Goal: Find contact information: Find contact information

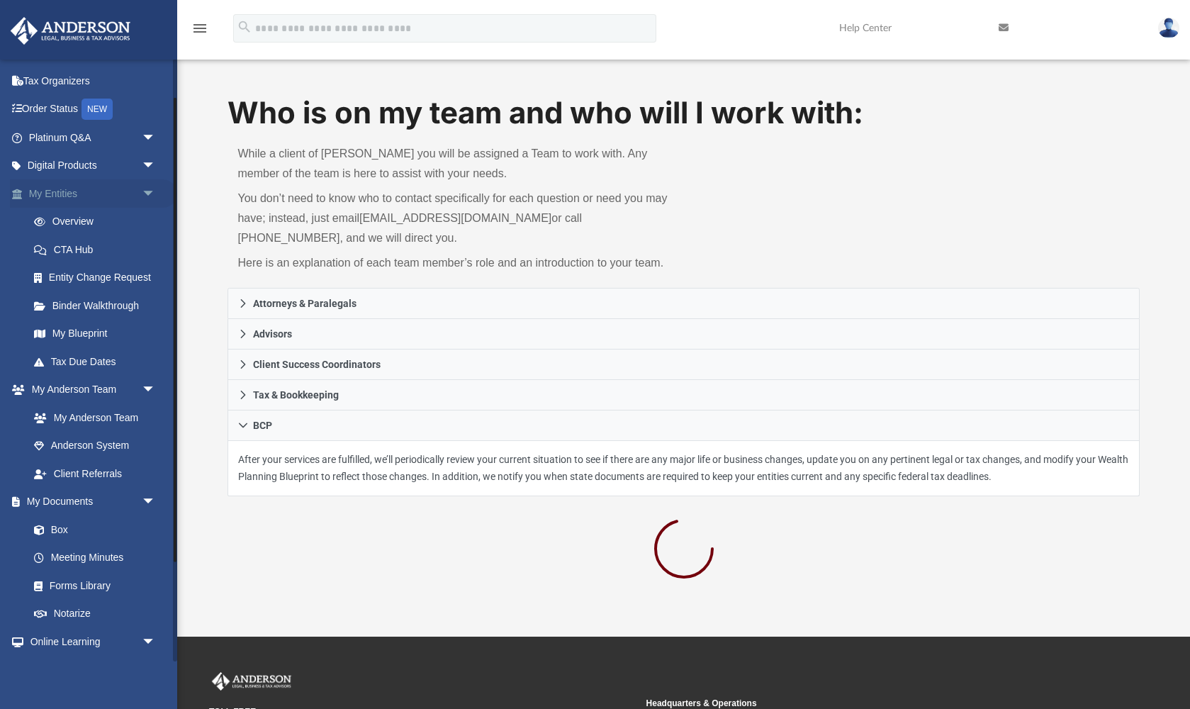
scroll to position [50, 0]
click at [149, 133] on span "arrow_drop_down" at bounding box center [156, 139] width 28 height 29
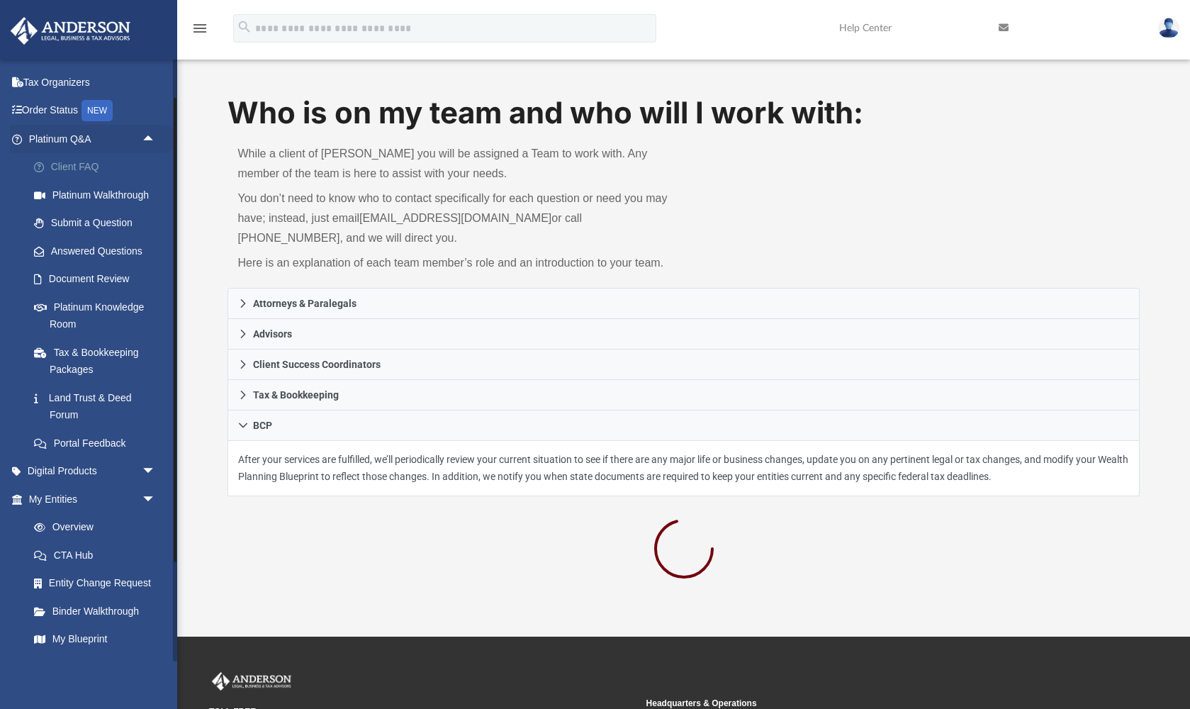
click at [58, 169] on link "Client FAQ" at bounding box center [98, 167] width 157 height 28
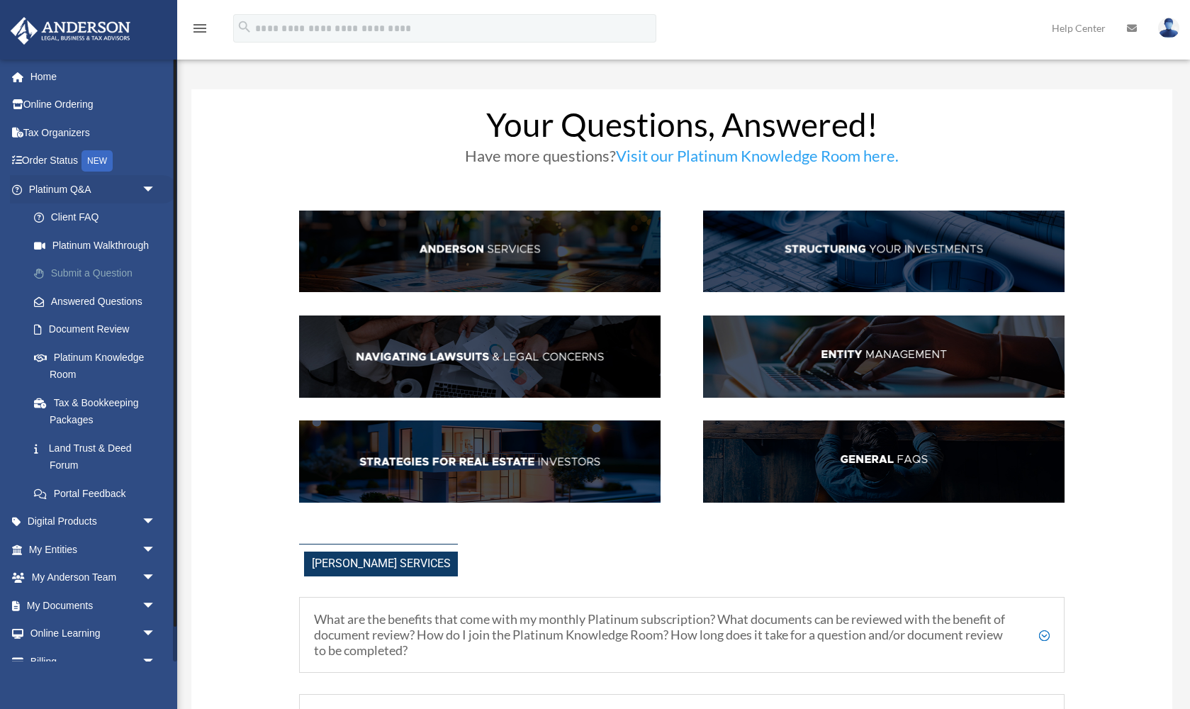
click at [107, 279] on link "Submit a Question" at bounding box center [98, 273] width 157 height 28
click at [88, 349] on link "Platinum Knowledge Room" at bounding box center [98, 365] width 157 height 45
click at [111, 350] on link "Platinum Knowledge Room" at bounding box center [98, 365] width 157 height 45
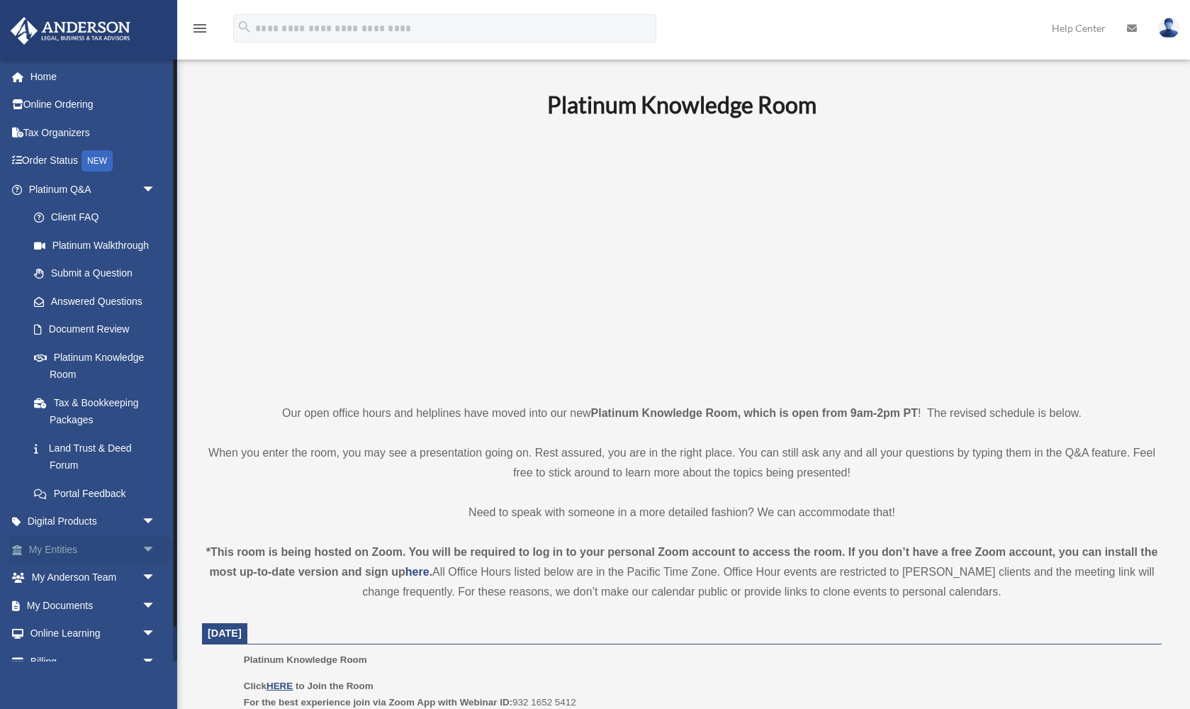
click at [142, 539] on span "arrow_drop_down" at bounding box center [156, 549] width 28 height 29
click at [99, 521] on link "Digital Products arrow_drop_down" at bounding box center [93, 521] width 167 height 28
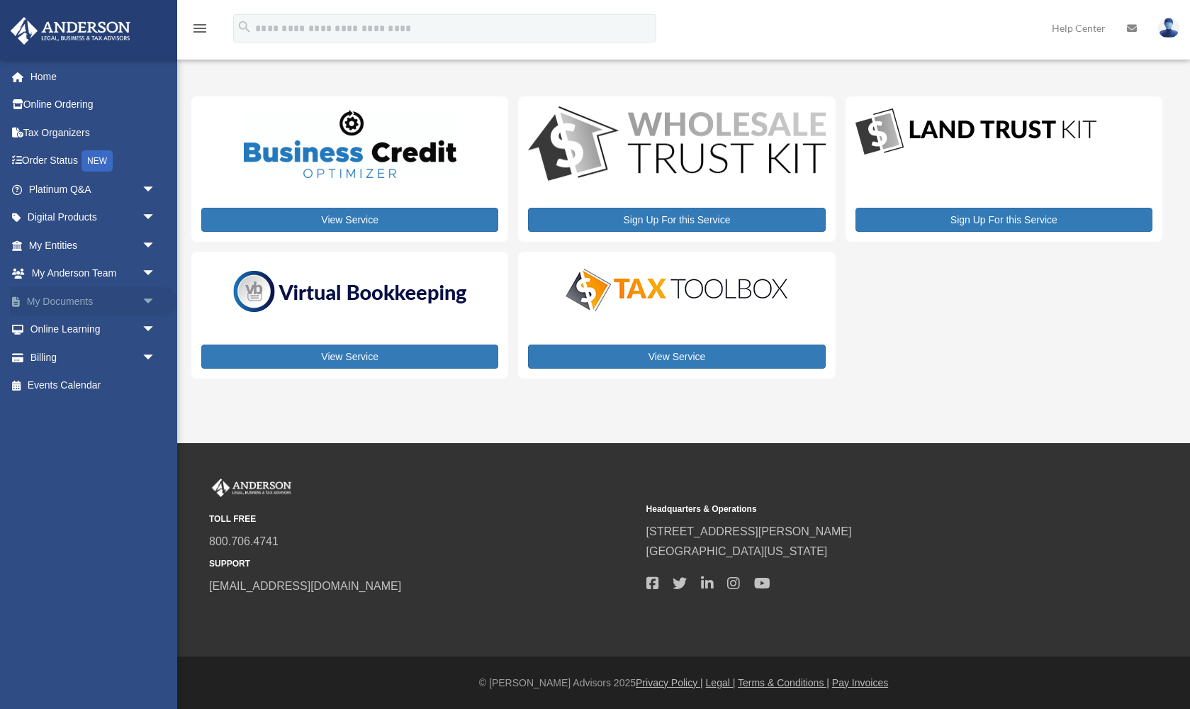
click at [111, 298] on link "My Documents arrow_drop_down" at bounding box center [93, 301] width 167 height 28
click at [150, 296] on span "arrow_drop_down" at bounding box center [156, 301] width 28 height 29
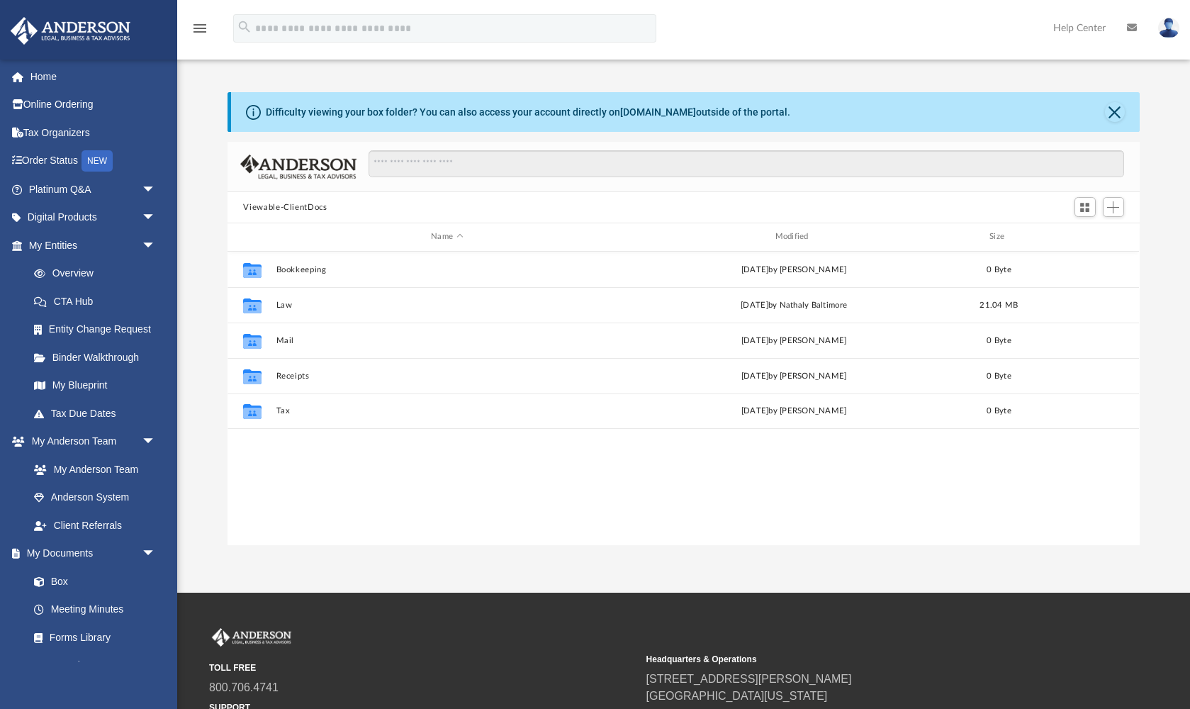
scroll to position [322, 911]
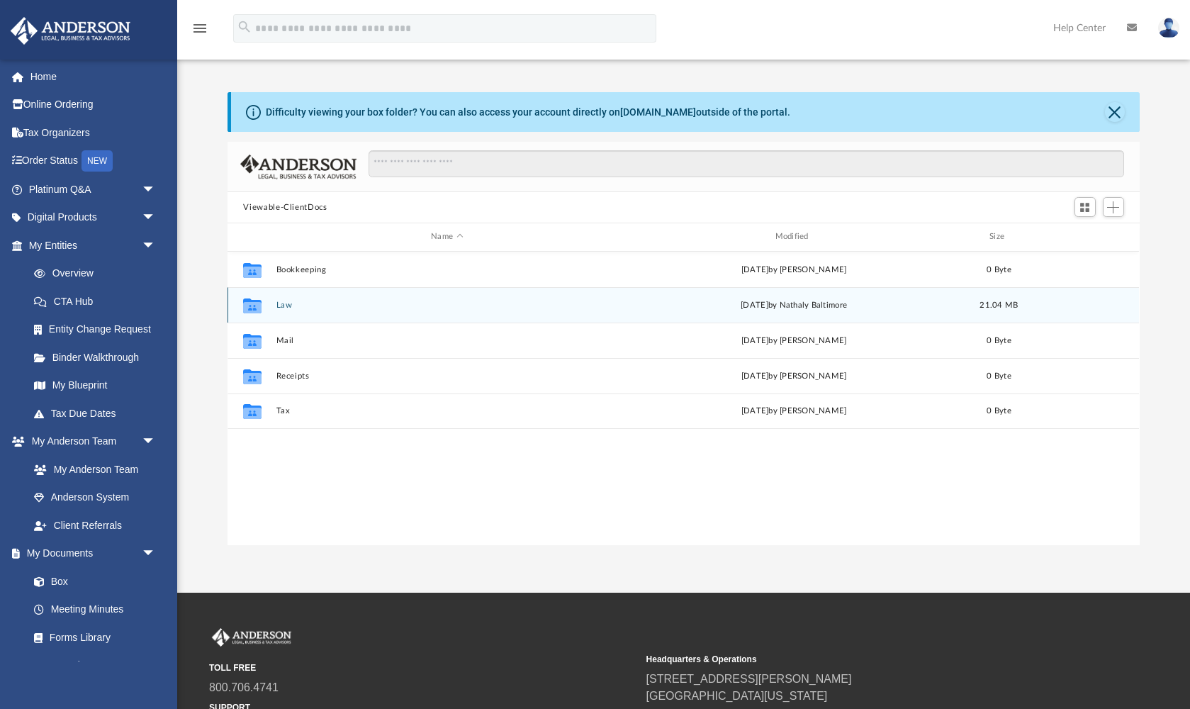
click at [268, 310] on div "Collaborated Folder" at bounding box center [252, 304] width 35 height 23
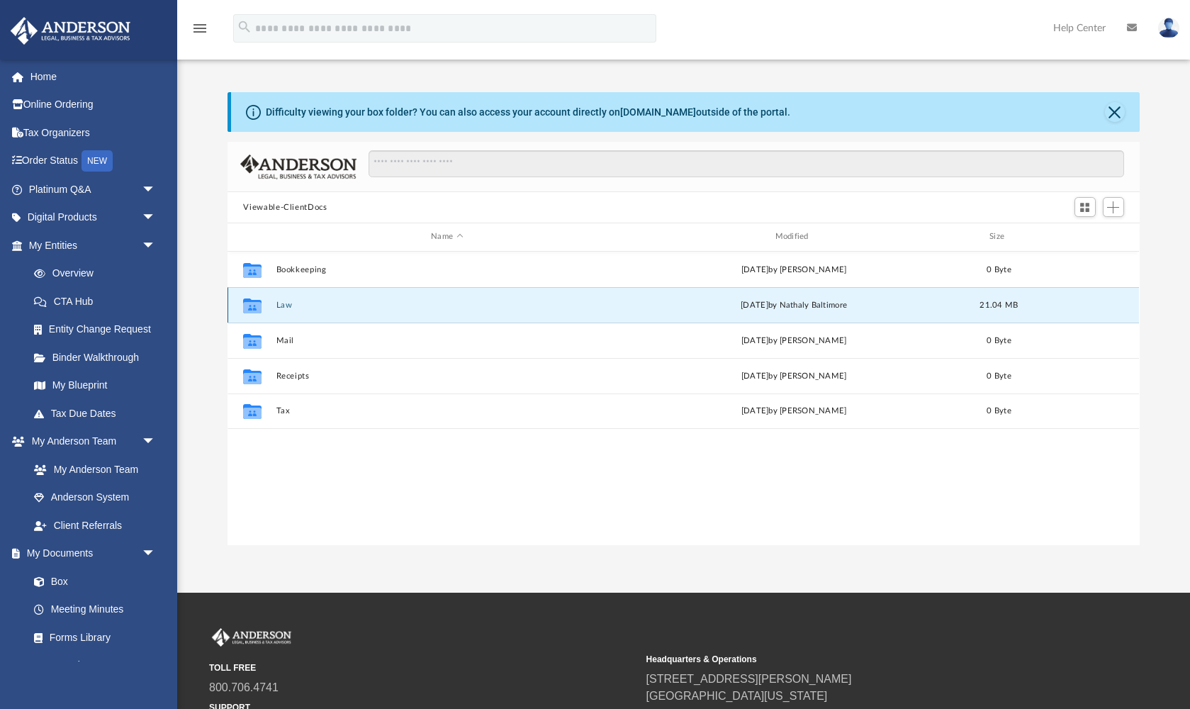
click at [252, 309] on icon "grid" at bounding box center [252, 305] width 18 height 15
click at [254, 308] on icon "grid" at bounding box center [252, 305] width 18 height 15
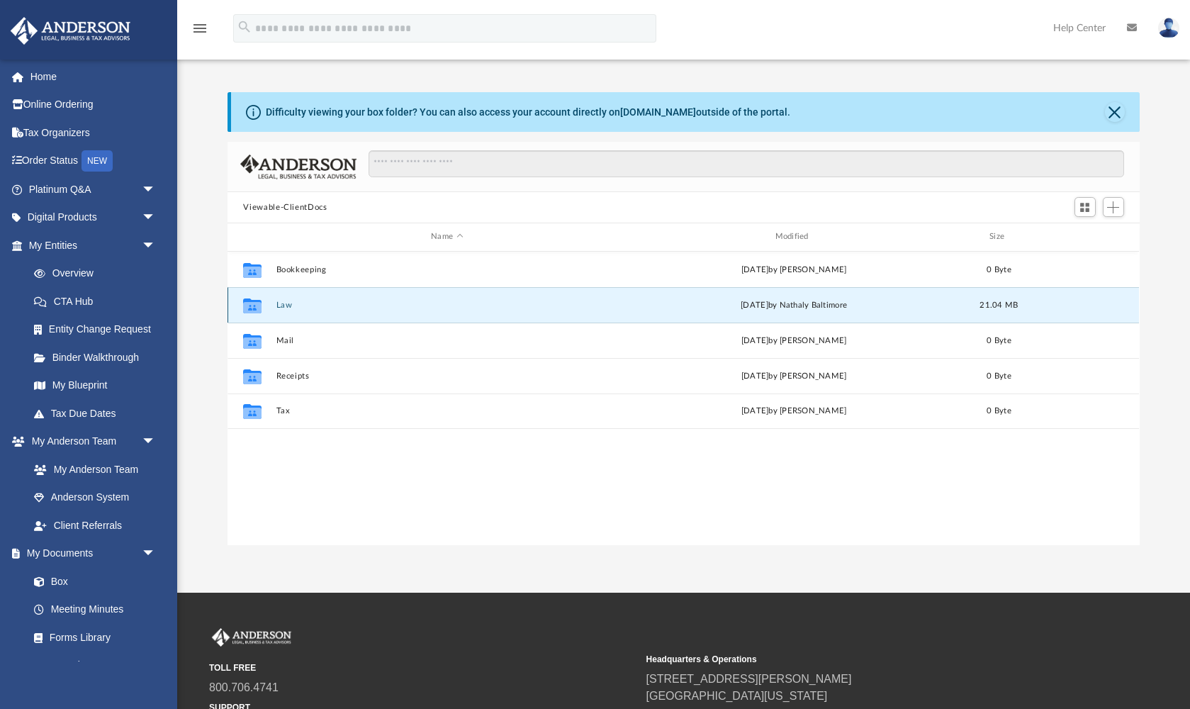
click at [254, 307] on icon "grid" at bounding box center [252, 306] width 18 height 11
click at [279, 309] on button "Law" at bounding box center [446, 304] width 341 height 9
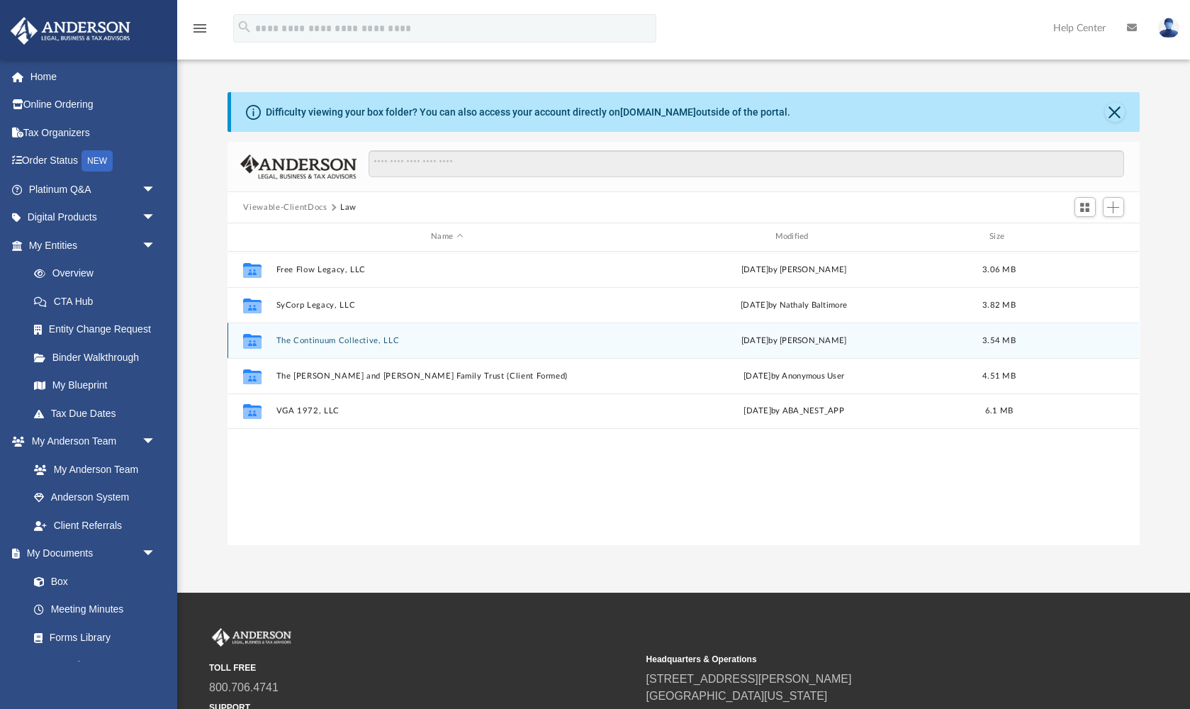
click at [257, 342] on icon "grid" at bounding box center [252, 342] width 18 height 11
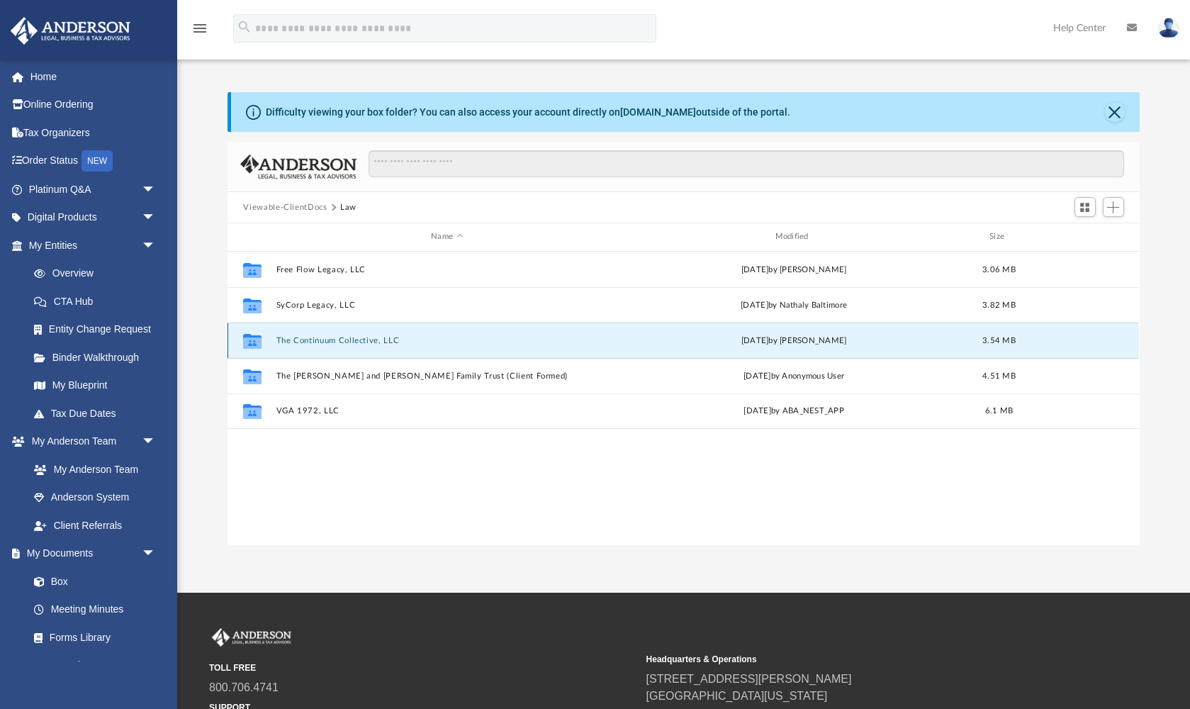
click at [291, 336] on button "The Continuum Collective, LLC" at bounding box center [446, 340] width 341 height 9
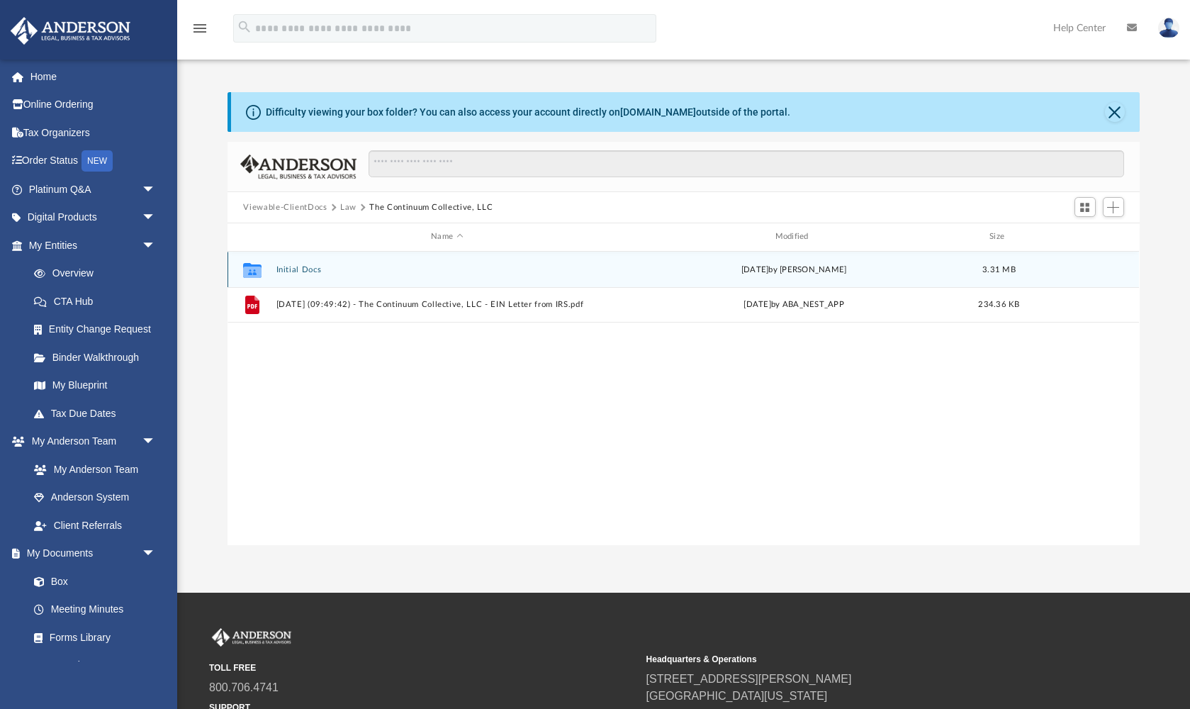
click at [300, 268] on button "Initial Docs" at bounding box center [446, 269] width 341 height 9
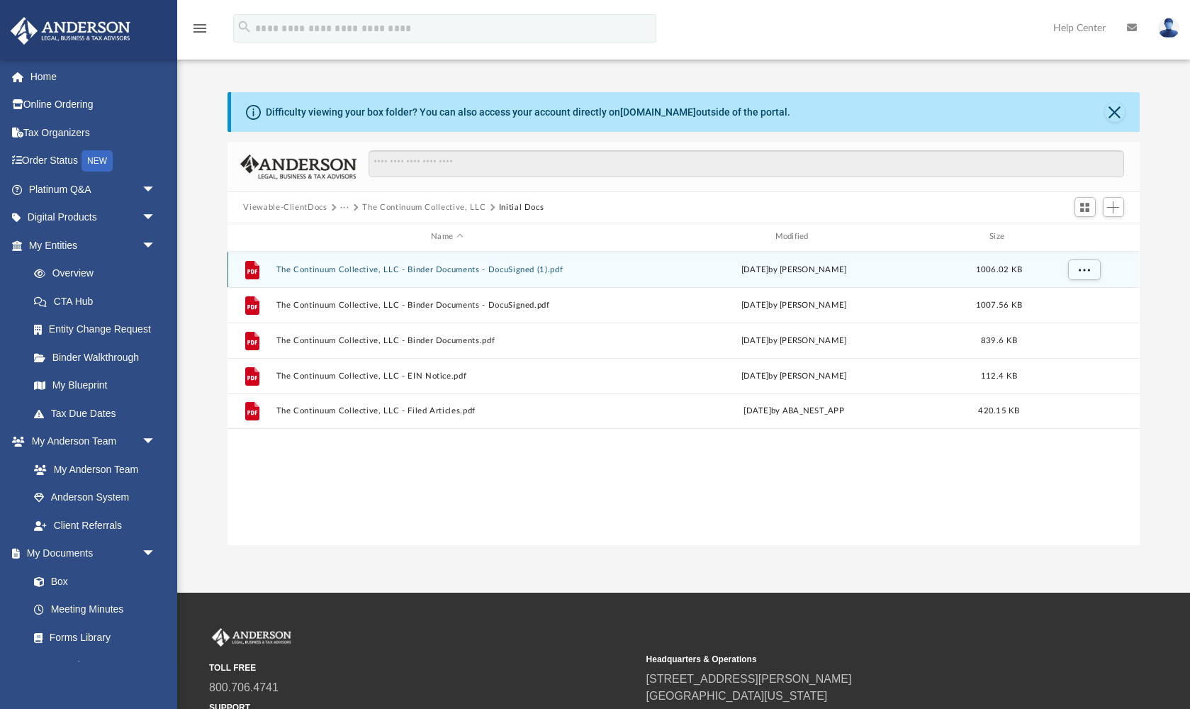
click at [313, 268] on button "The Continuum Collective, LLC - Binder Documents - DocuSigned (1).pdf" at bounding box center [446, 269] width 341 height 9
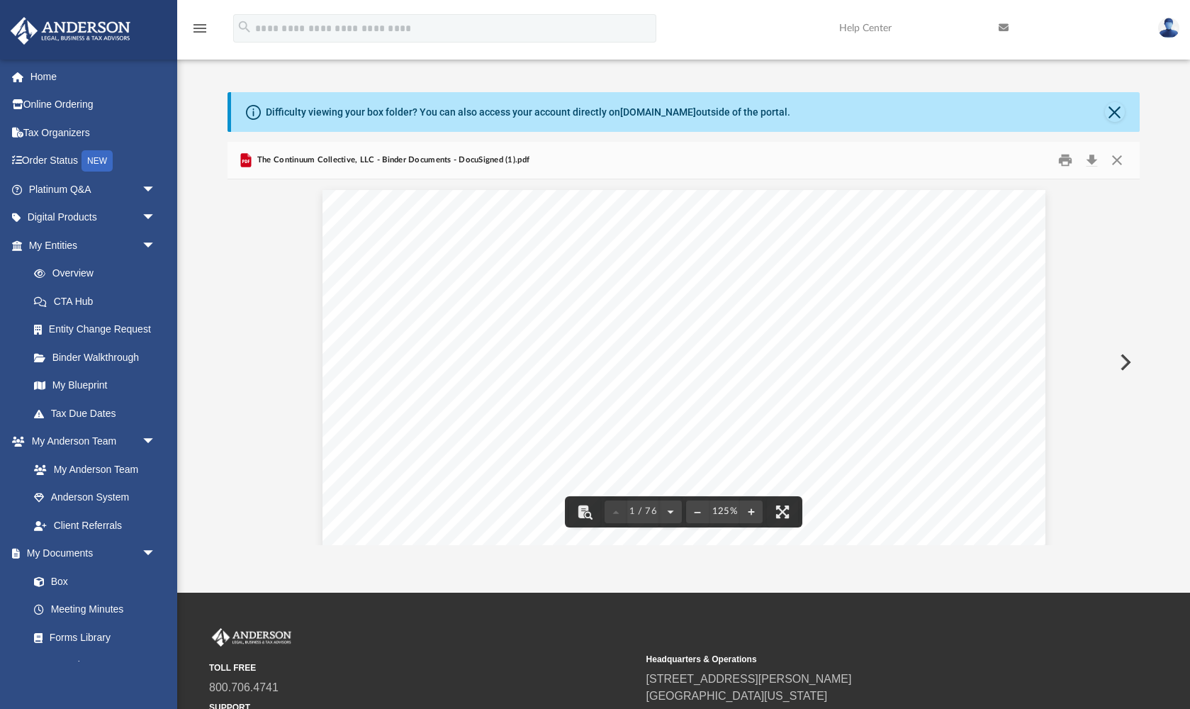
scroll to position [0, 0]
click at [1122, 362] on button "Preview" at bounding box center [1123, 362] width 31 height 40
click at [1118, 162] on button "Close" at bounding box center [1117, 161] width 26 height 22
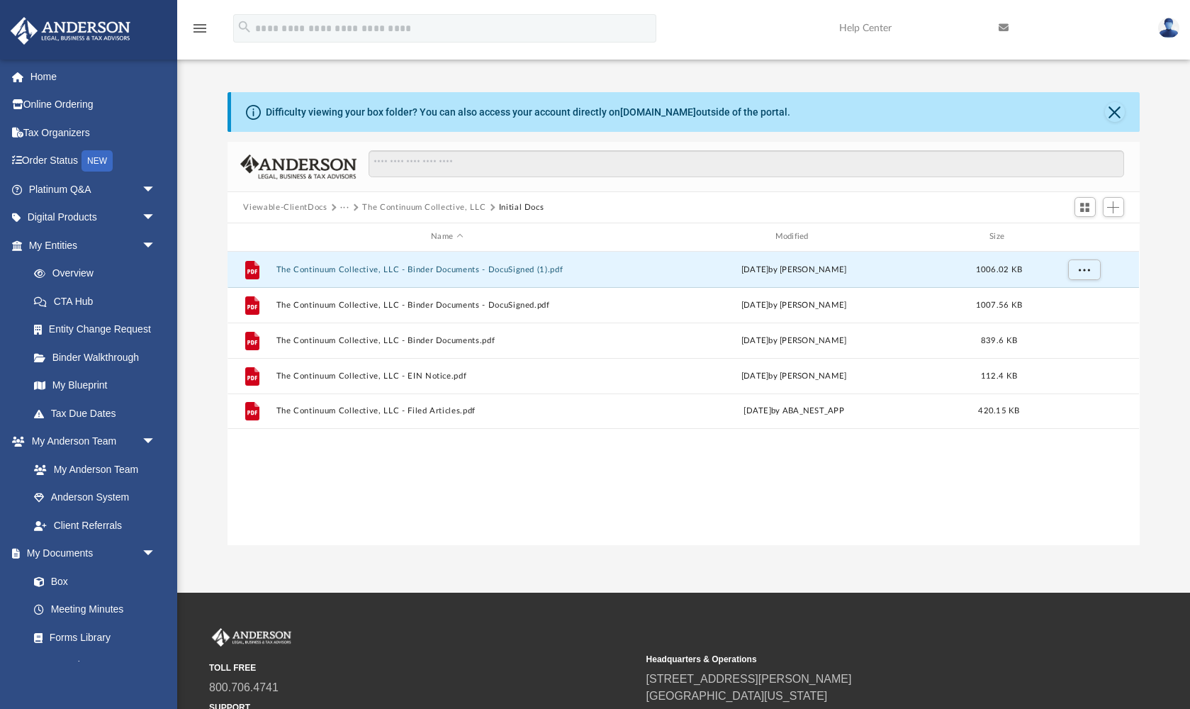
click at [322, 204] on button "Viewable-ClientDocs" at bounding box center [285, 207] width 84 height 13
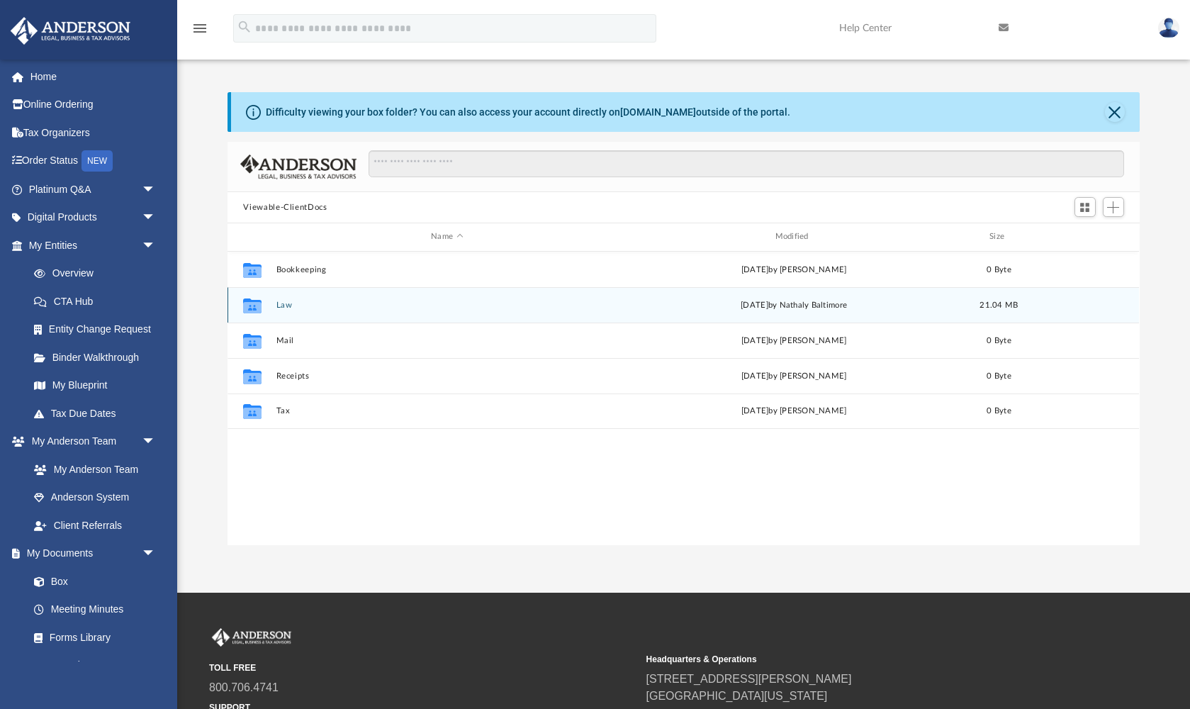
click at [285, 305] on button "Law" at bounding box center [446, 304] width 341 height 9
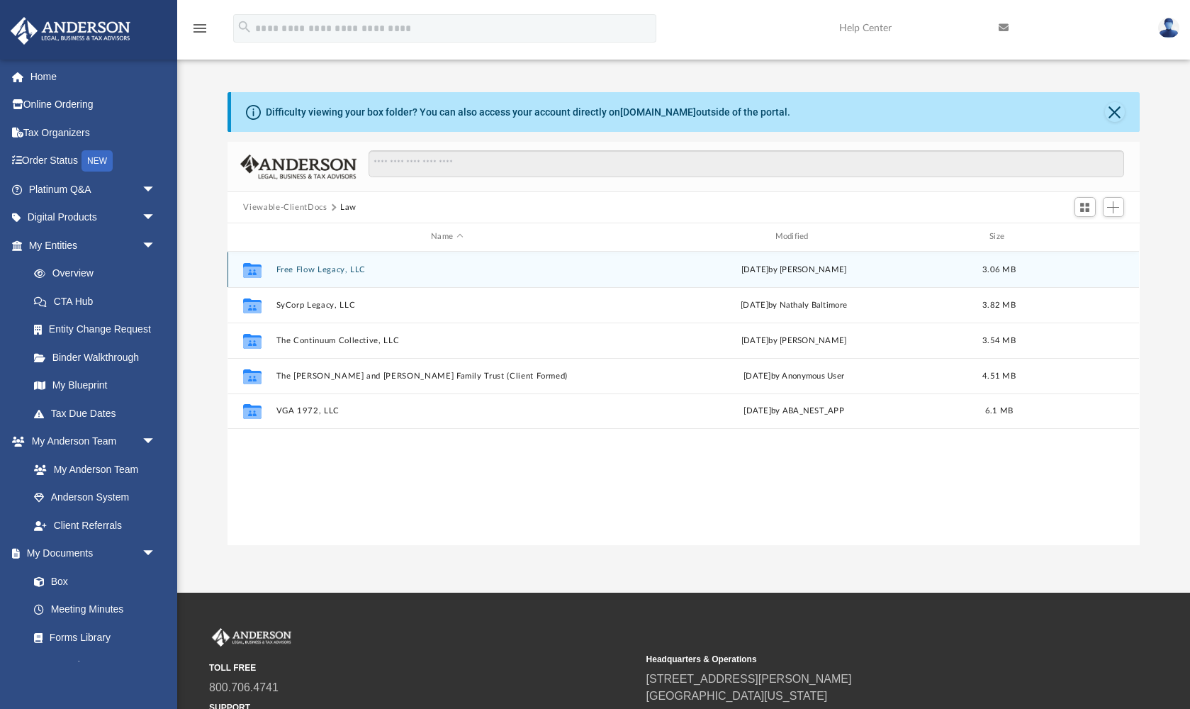
click at [320, 268] on button "Free Flow Legacy, LLC" at bounding box center [446, 269] width 341 height 9
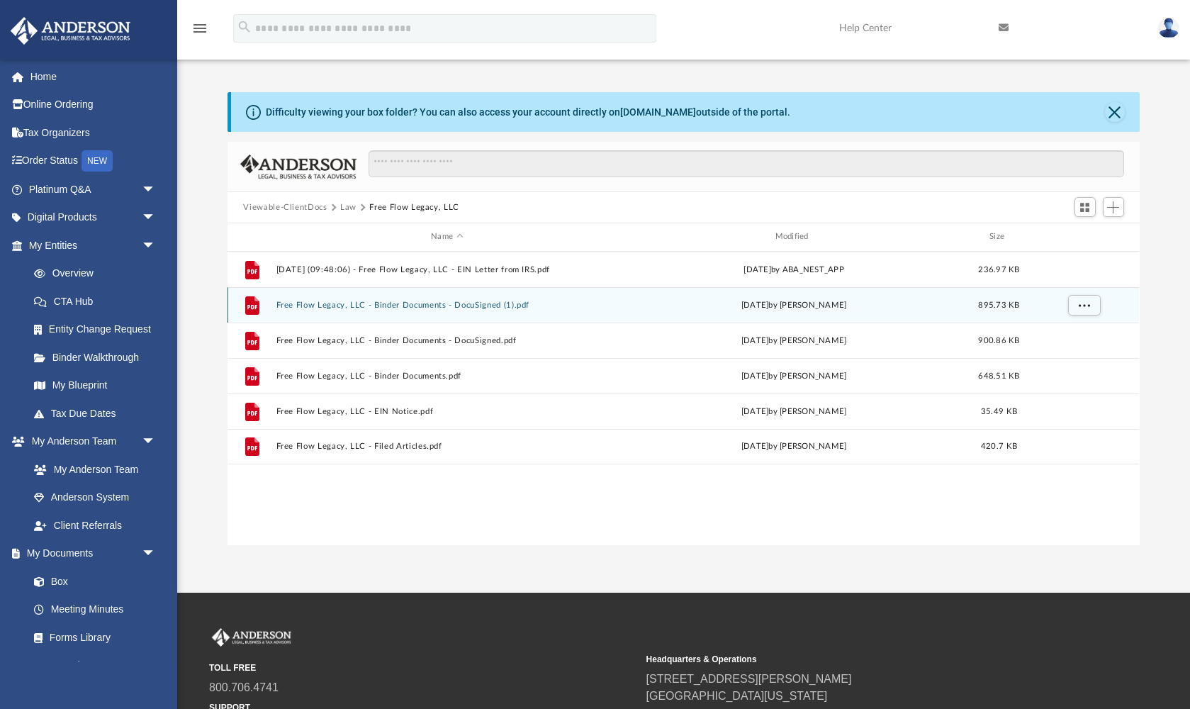
click at [422, 304] on button "Free Flow Legacy, LLC - Binder Documents - DocuSigned (1).pdf" at bounding box center [446, 304] width 341 height 9
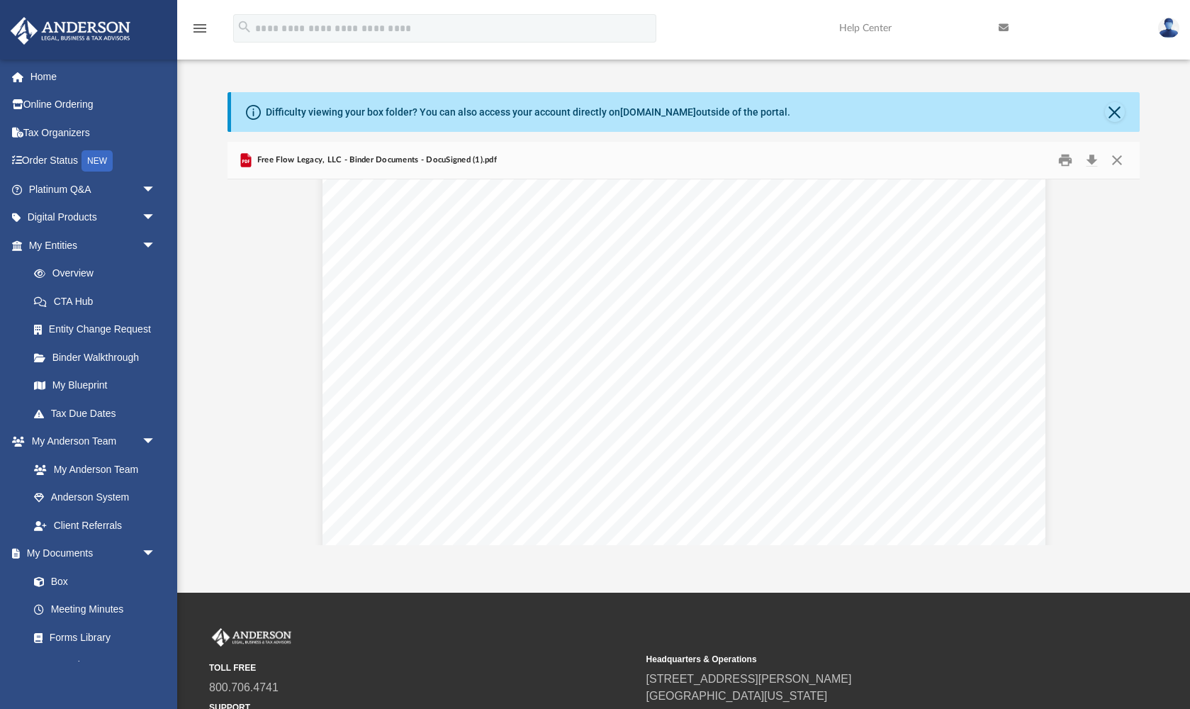
scroll to position [43360, 0]
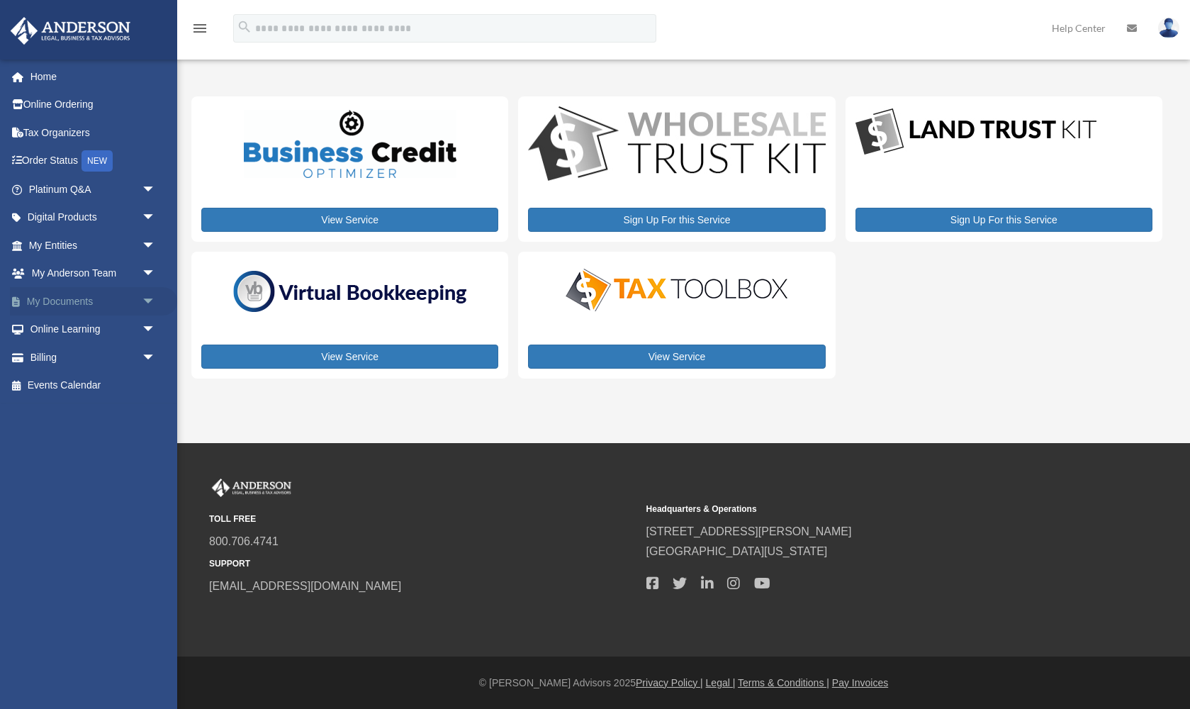
click at [145, 300] on span "arrow_drop_down" at bounding box center [156, 301] width 28 height 29
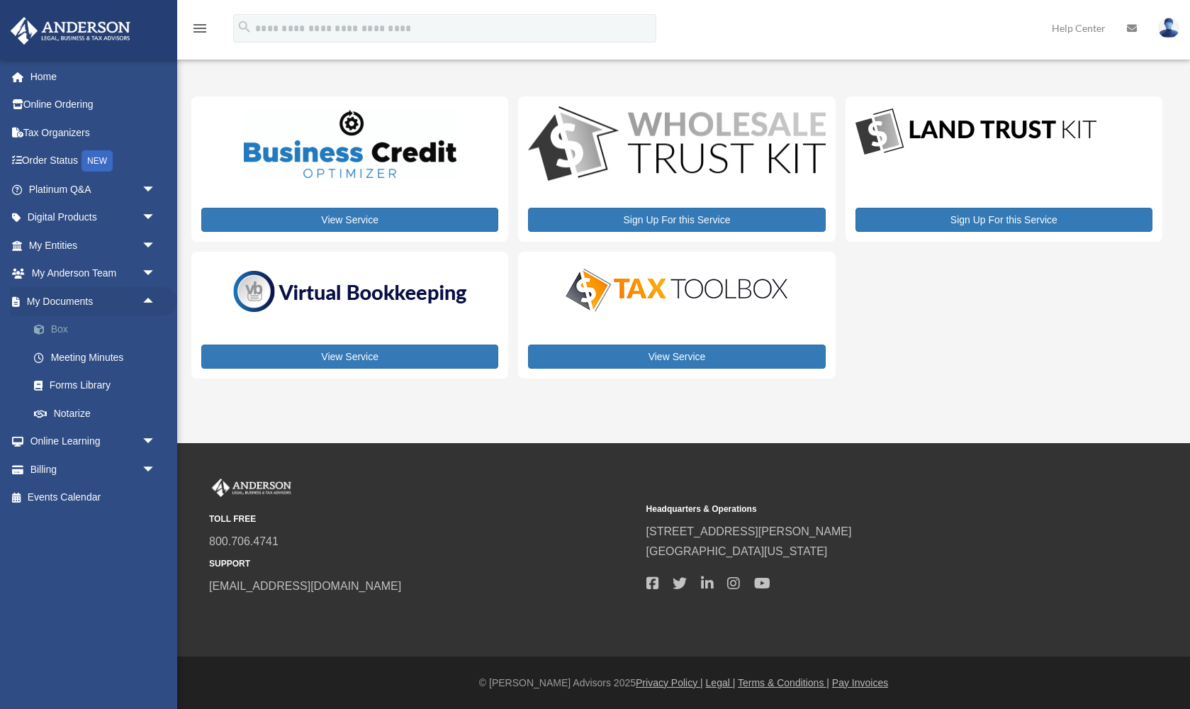
click at [64, 326] on link "Box" at bounding box center [98, 329] width 157 height 28
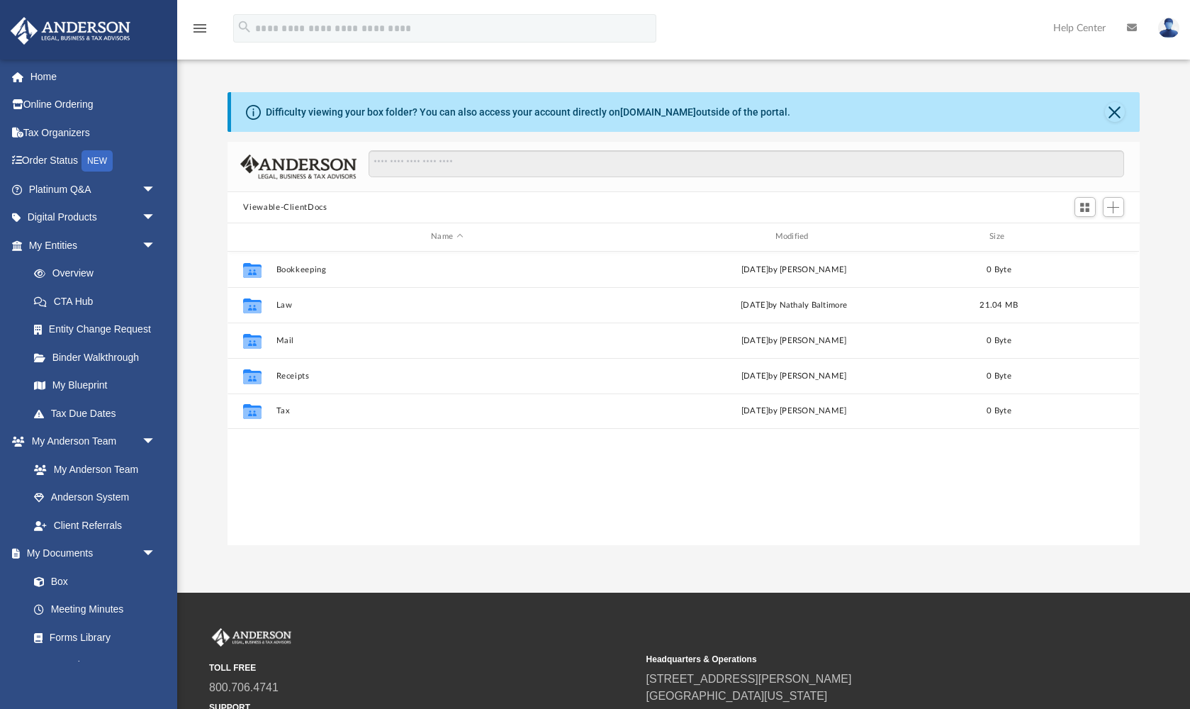
scroll to position [322, 911]
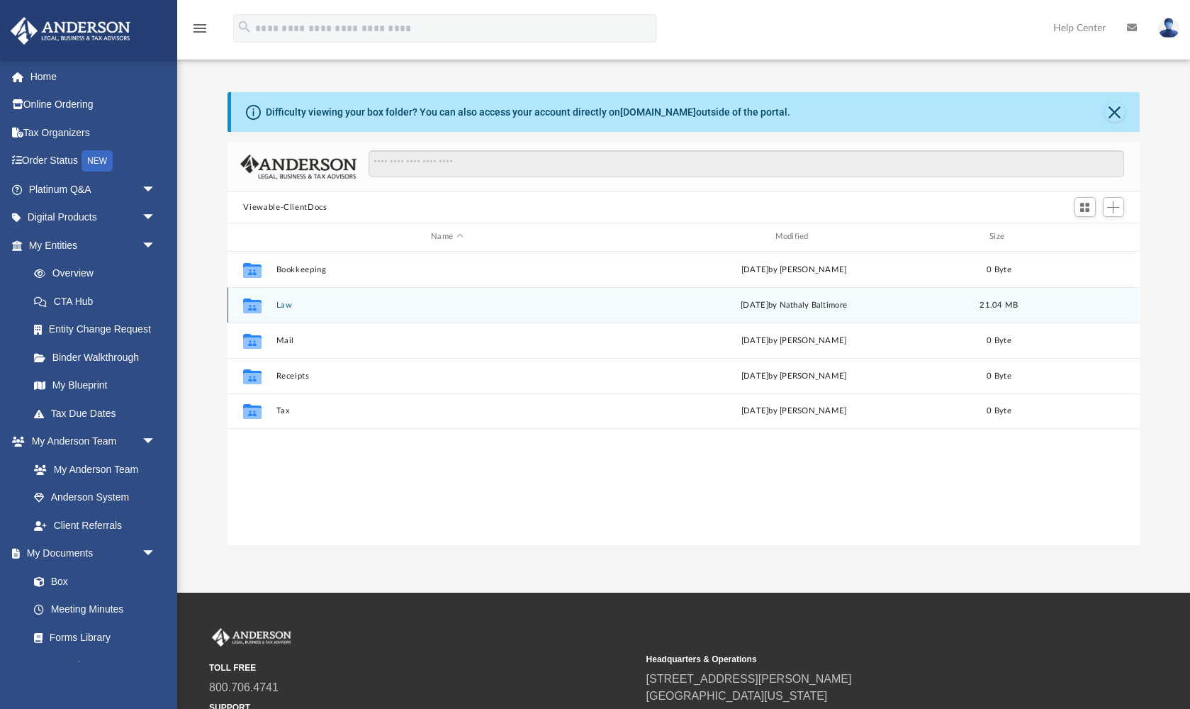
click at [284, 303] on button "Law" at bounding box center [446, 304] width 341 height 9
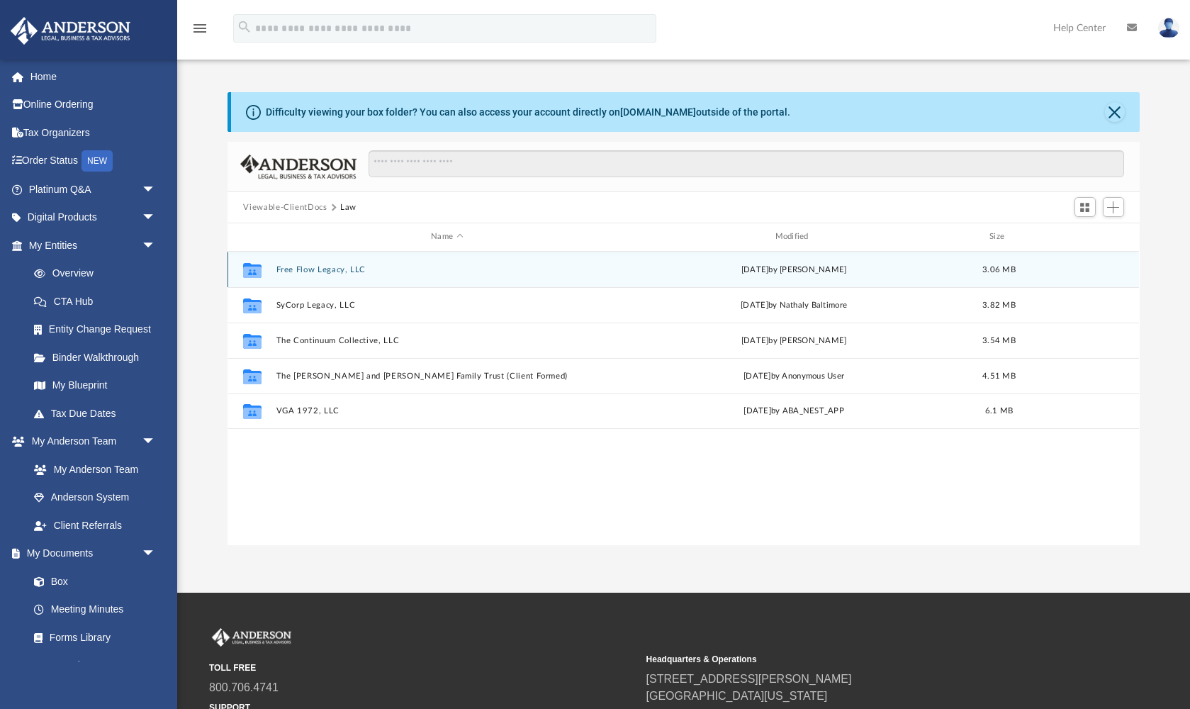
click at [329, 269] on button "Free Flow Legacy, LLC" at bounding box center [446, 269] width 341 height 9
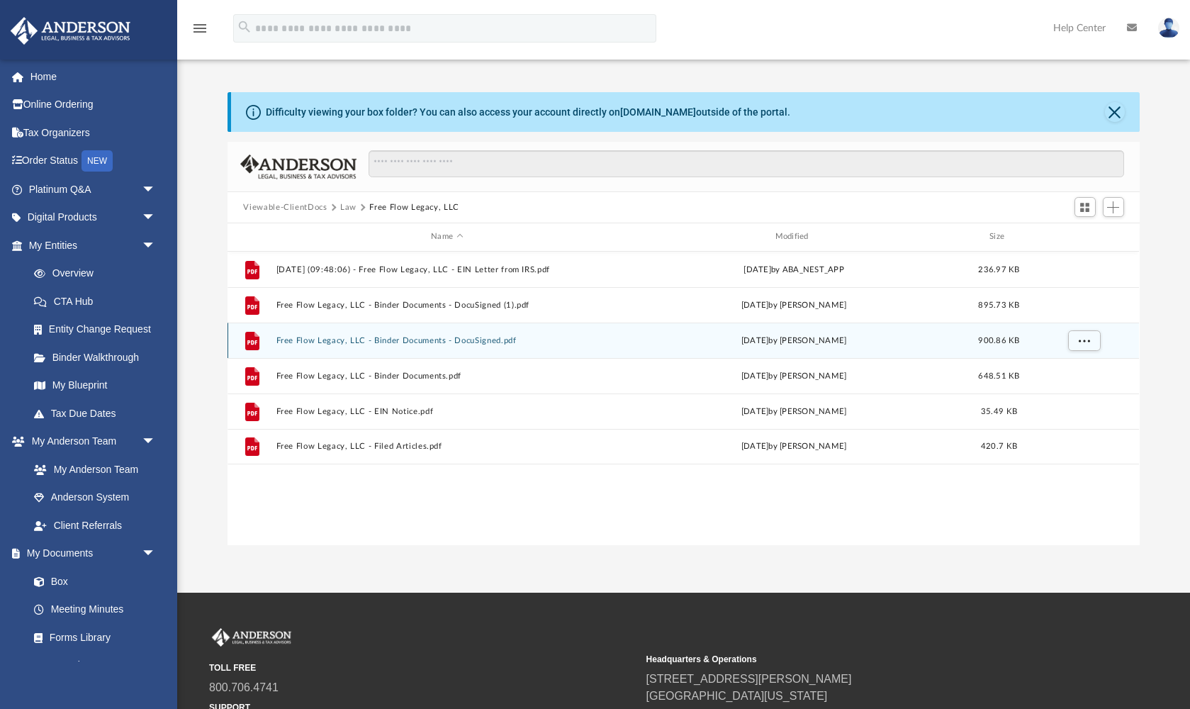
click at [386, 336] on button "Free Flow Legacy, LLC - Binder Documents - DocuSigned.pdf" at bounding box center [446, 340] width 341 height 9
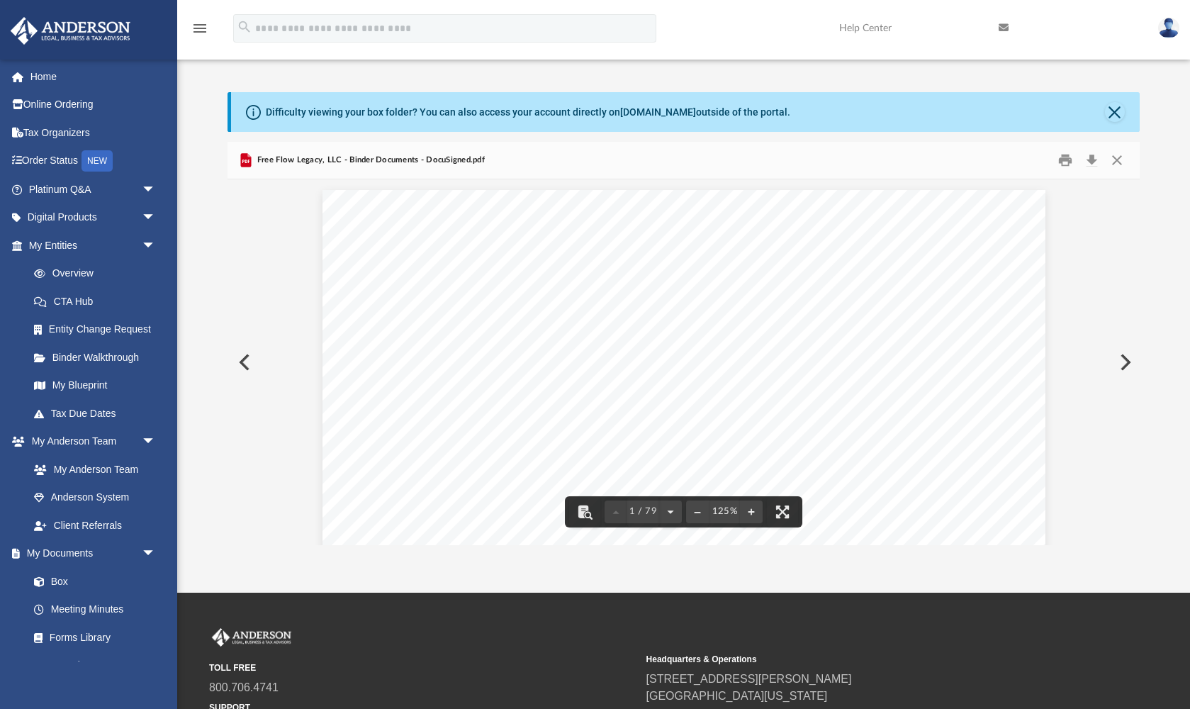
scroll to position [0, 0]
click at [237, 356] on button "Preview" at bounding box center [242, 362] width 31 height 40
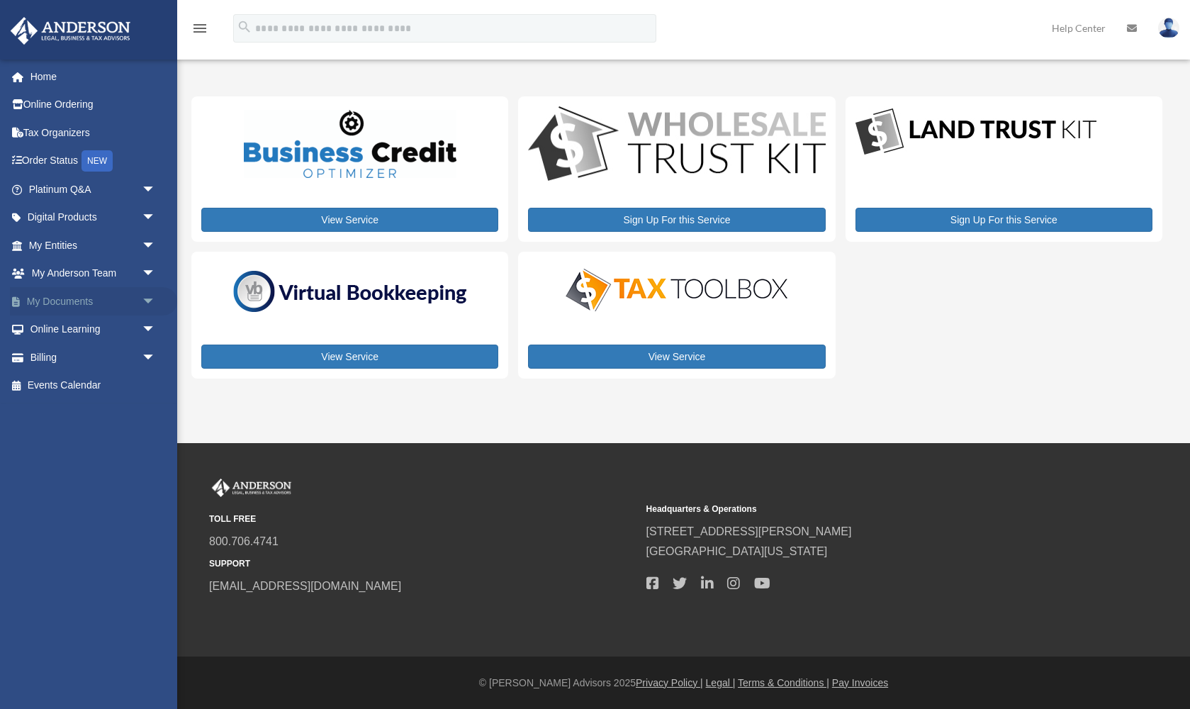
click at [104, 293] on link "My Documents arrow_drop_down" at bounding box center [93, 301] width 167 height 28
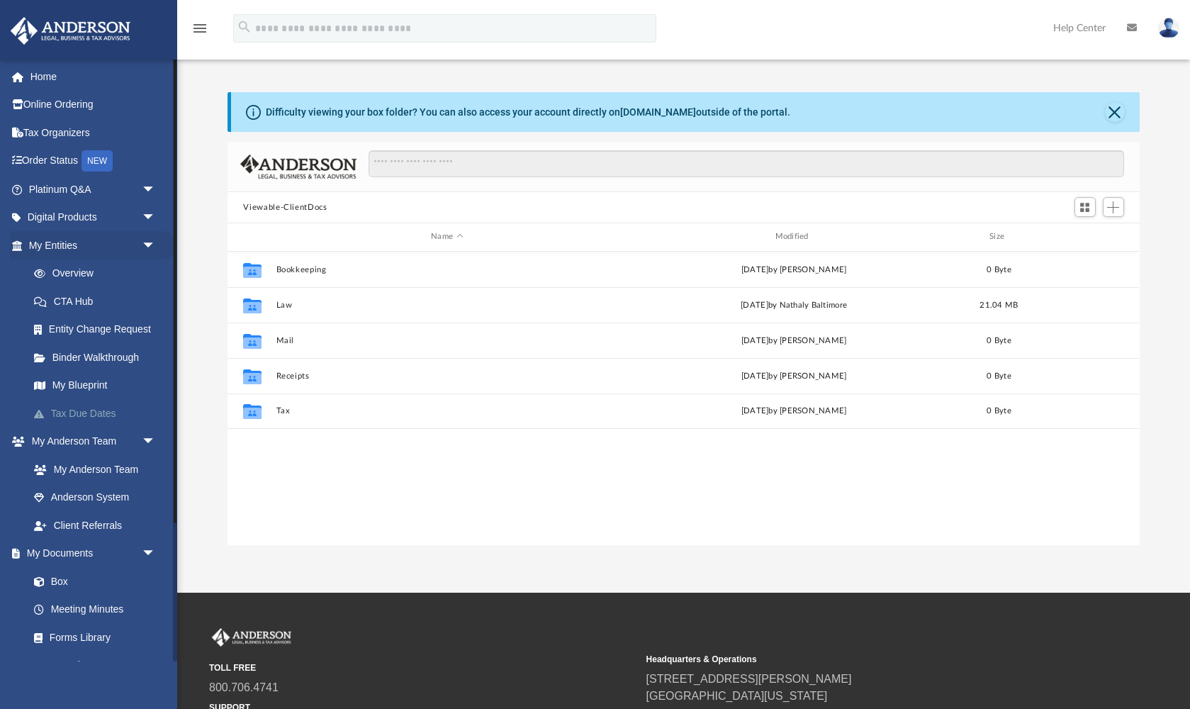
scroll to position [322, 911]
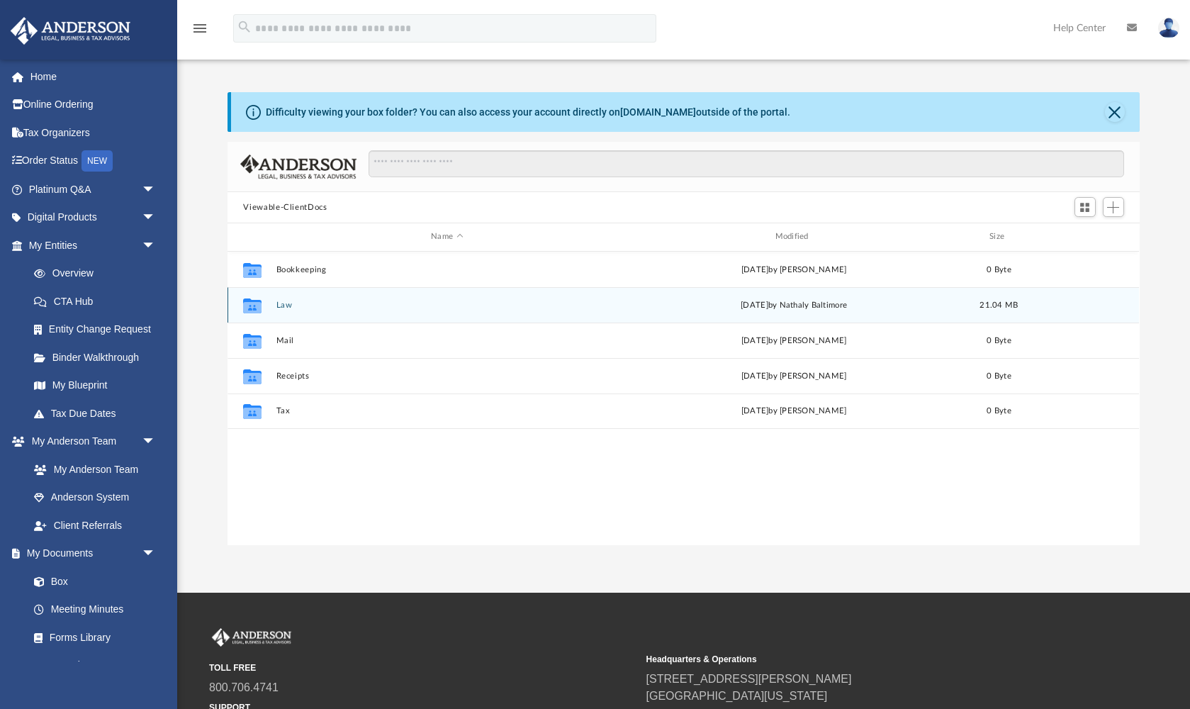
click at [286, 304] on button "Law" at bounding box center [446, 304] width 341 height 9
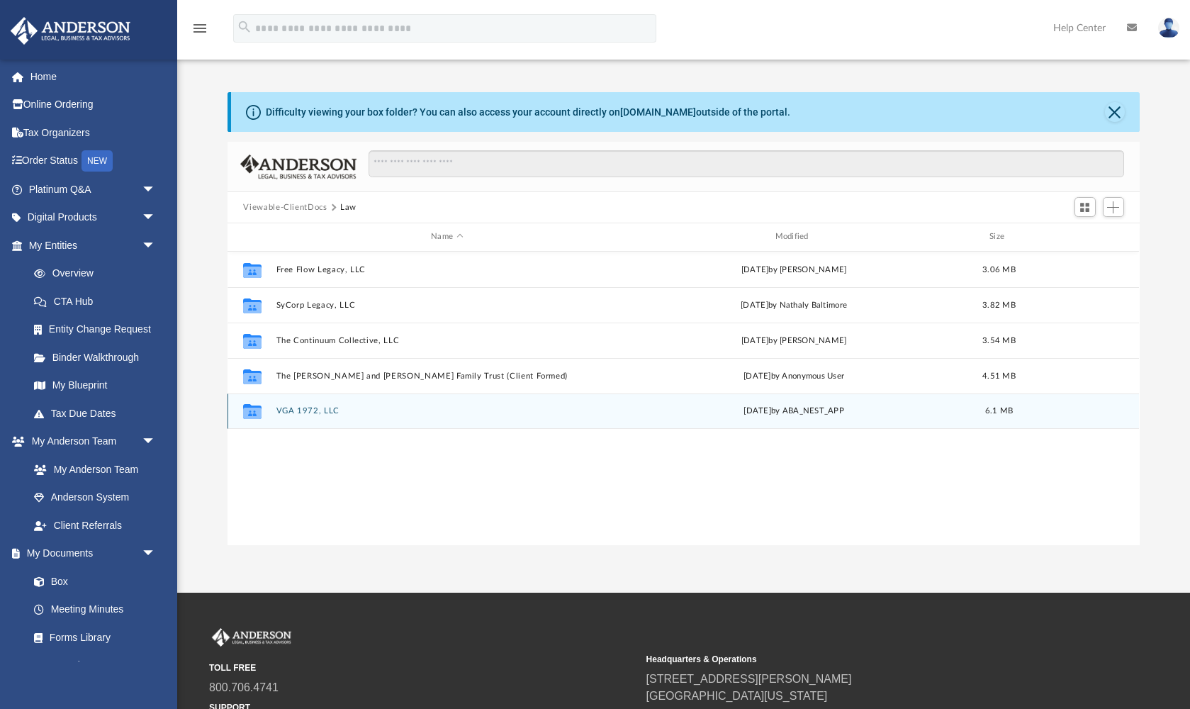
click at [298, 416] on div "Collaborated Folder VGA 1972, LLC [DATE] by ABA_NEST_APP 6.1 MB" at bounding box center [682, 410] width 911 height 35
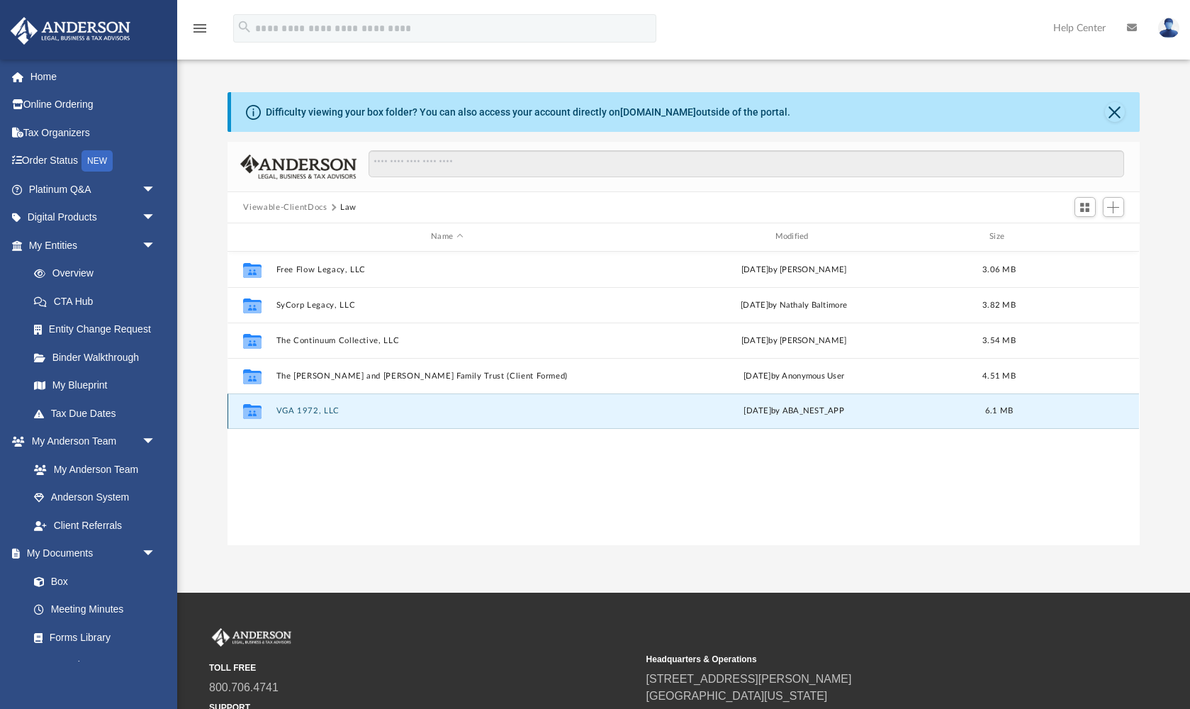
click at [297, 411] on button "VGA 1972, LLC" at bounding box center [446, 410] width 341 height 9
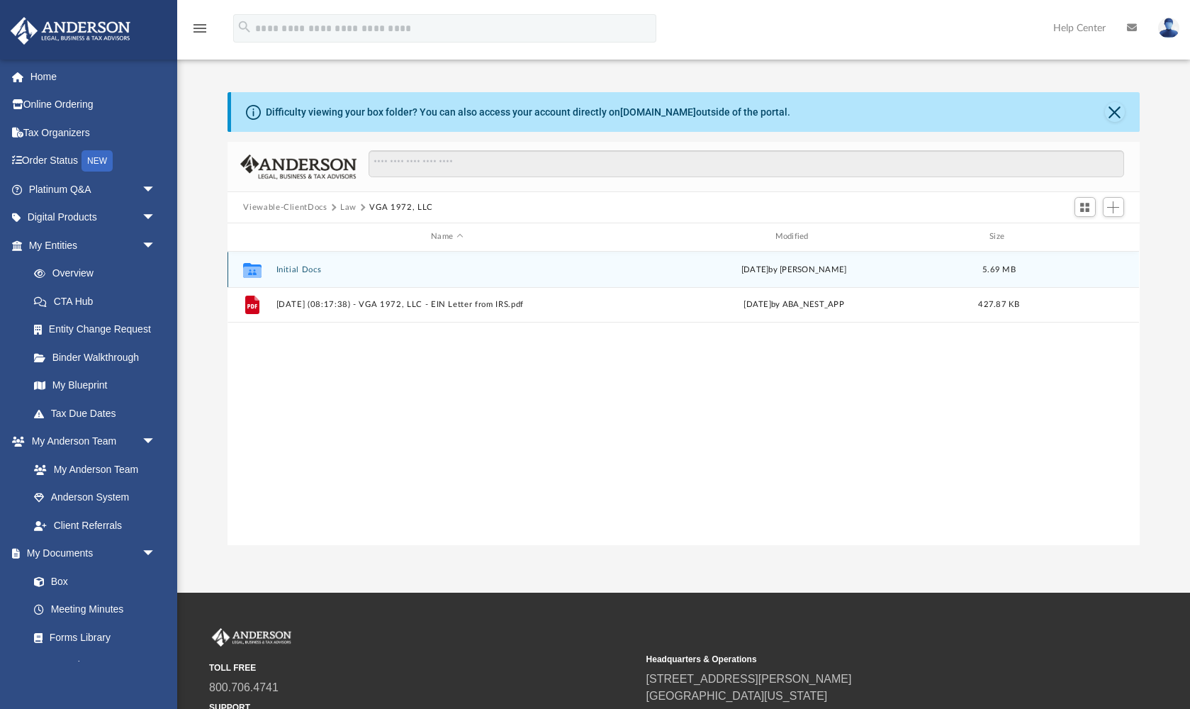
click at [311, 271] on button "Initial Docs" at bounding box center [446, 269] width 341 height 9
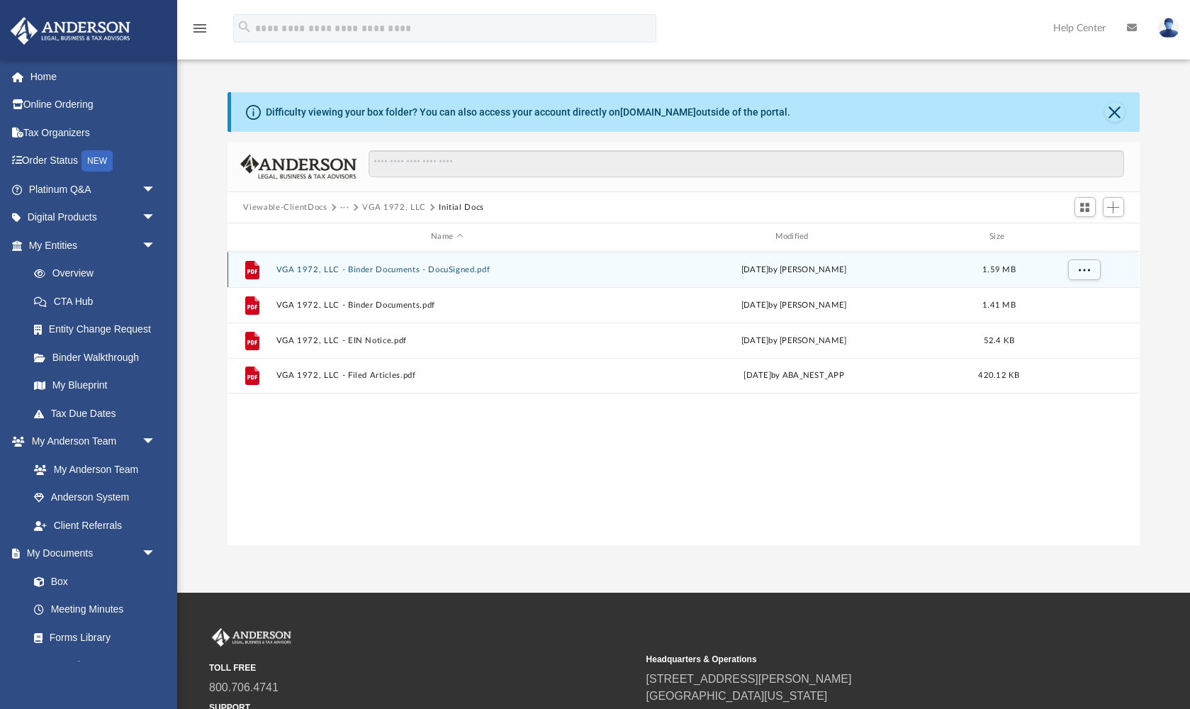
click at [368, 272] on button "VGA 1972, LLC - Binder Documents - DocuSigned.pdf" at bounding box center [446, 269] width 341 height 9
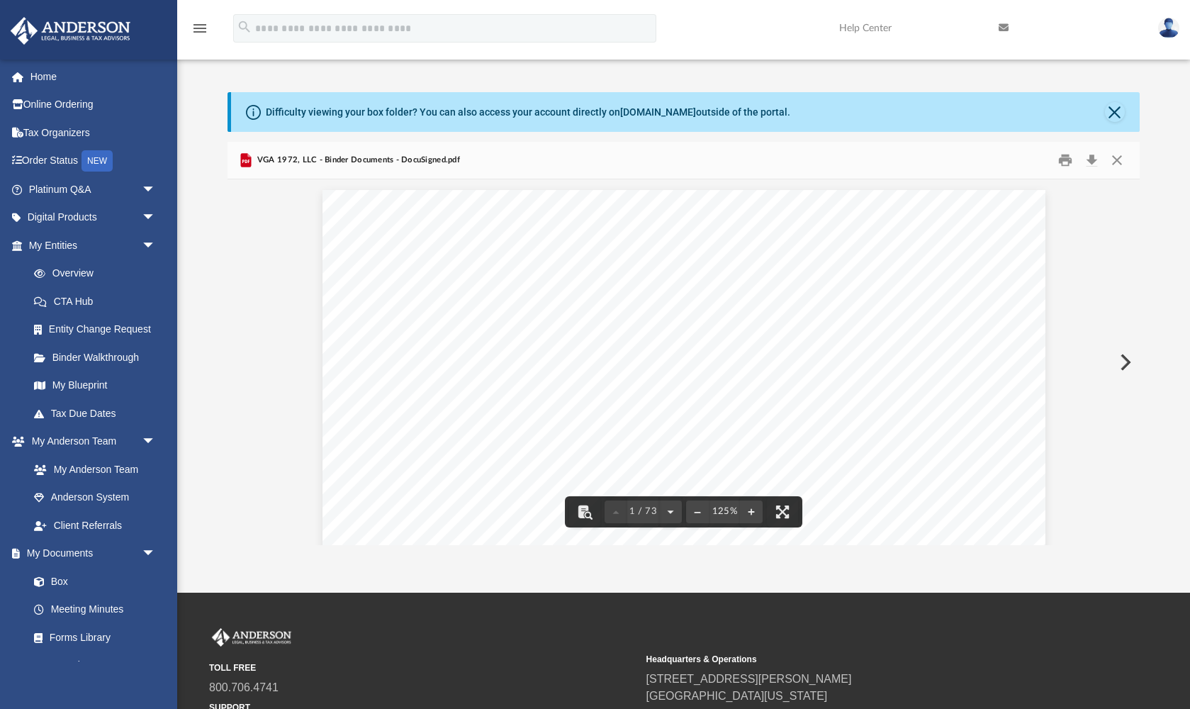
scroll to position [0, 0]
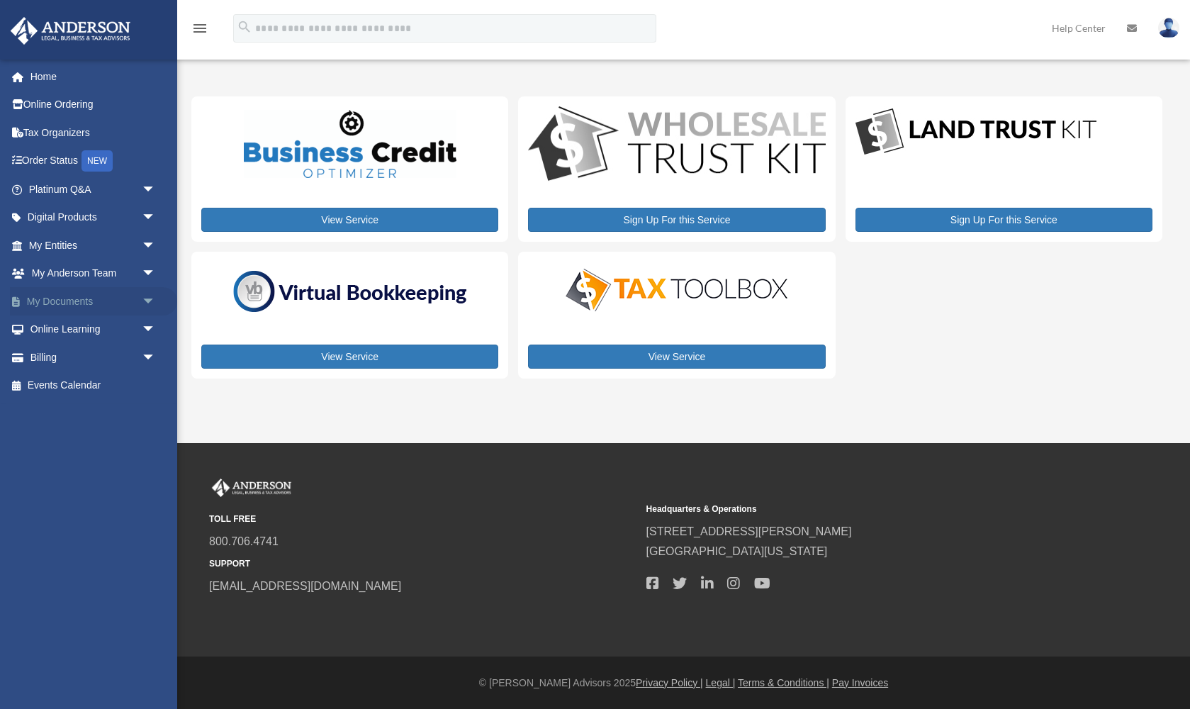
click at [147, 297] on span "arrow_drop_down" at bounding box center [156, 301] width 28 height 29
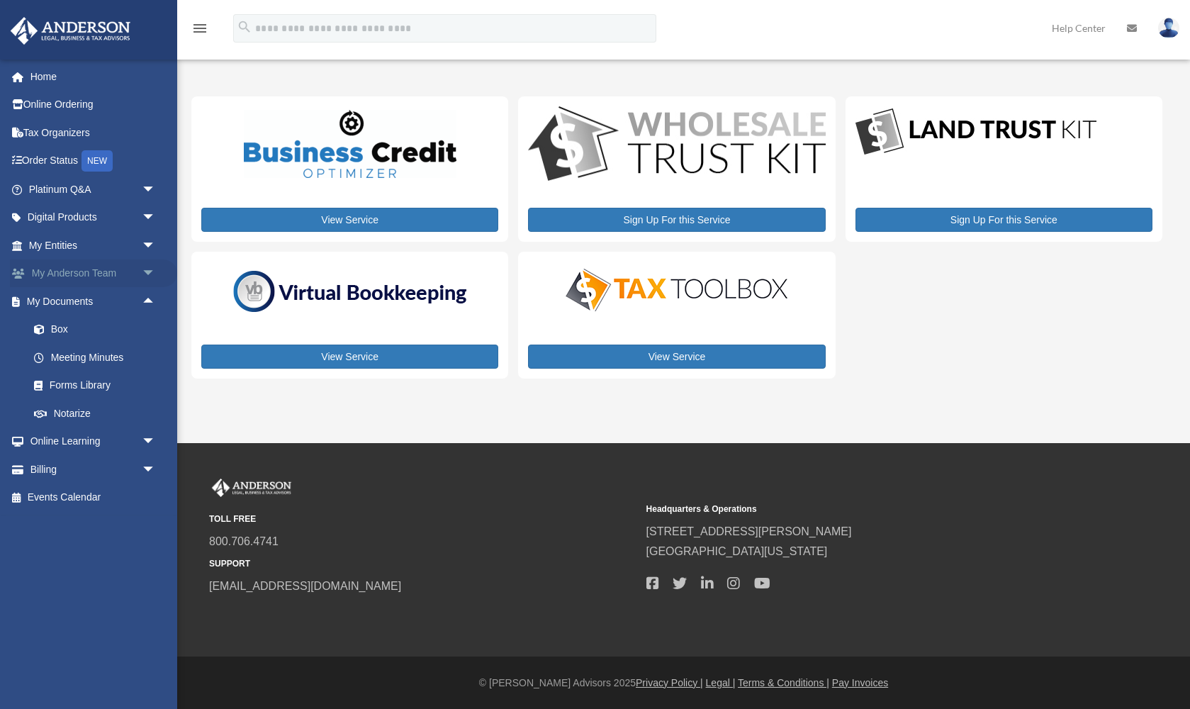
click at [142, 269] on span "arrow_drop_down" at bounding box center [156, 273] width 28 height 29
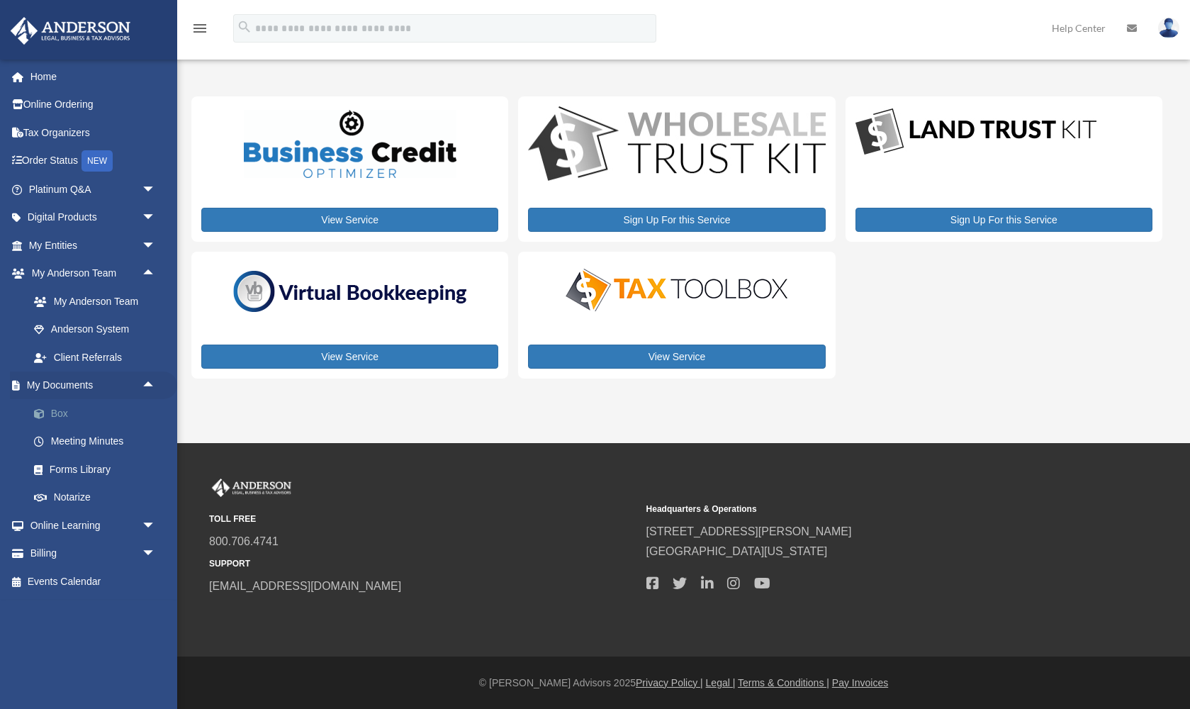
click at [102, 412] on link "Box" at bounding box center [98, 413] width 157 height 28
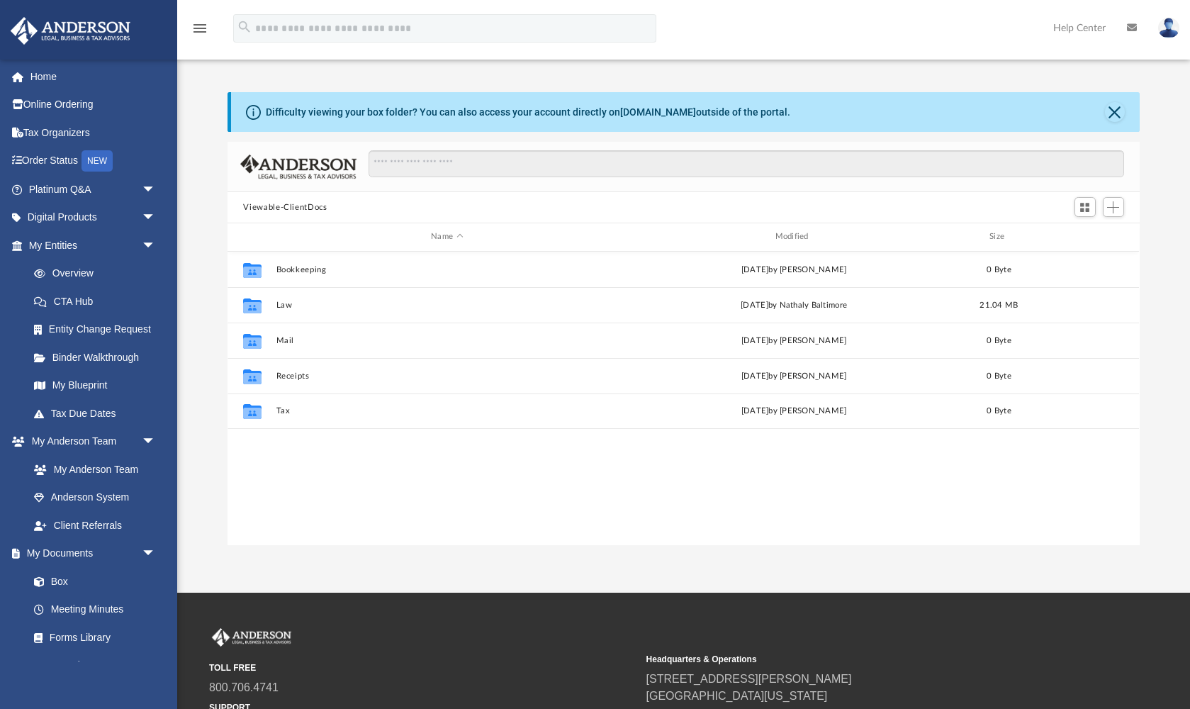
scroll to position [322, 911]
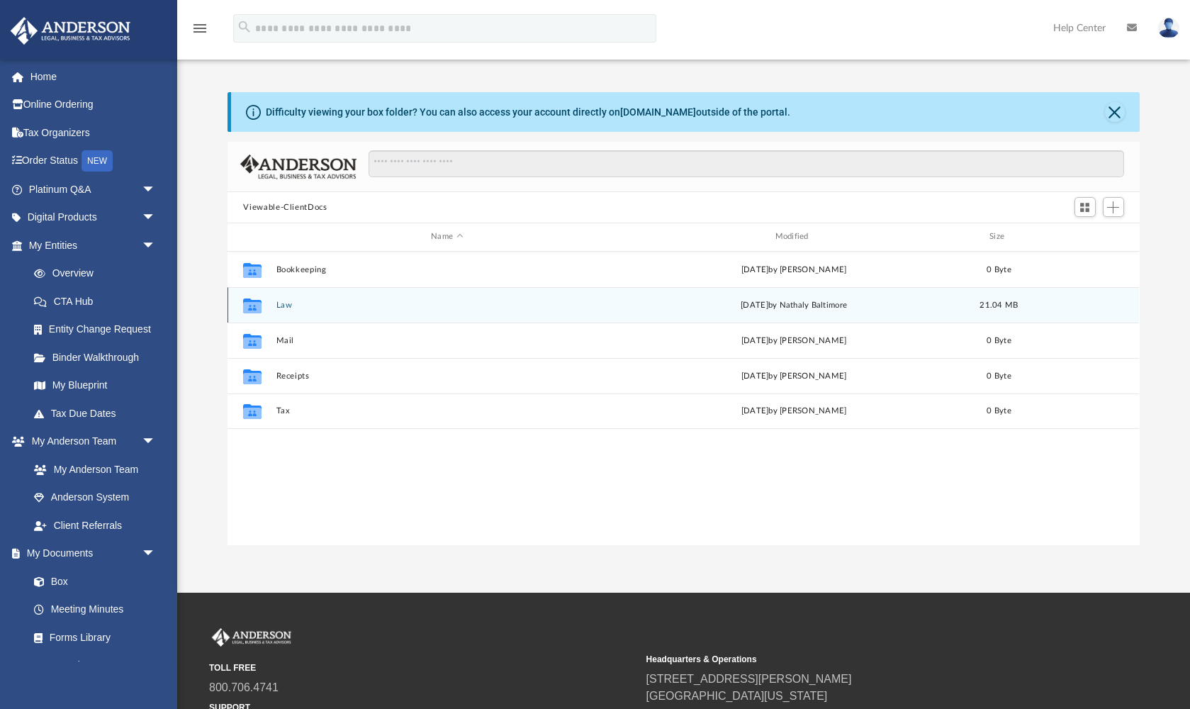
click at [287, 307] on button "Law" at bounding box center [446, 304] width 341 height 9
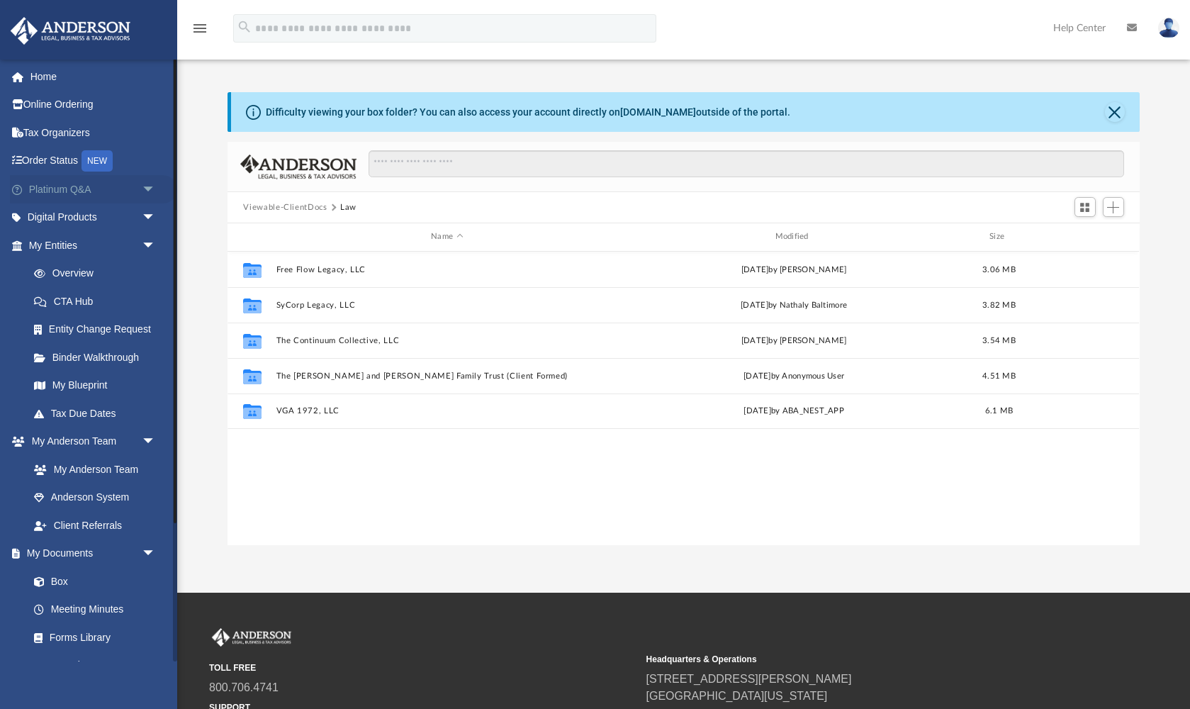
click at [103, 189] on link "Platinum Q&A arrow_drop_down" at bounding box center [93, 189] width 167 height 28
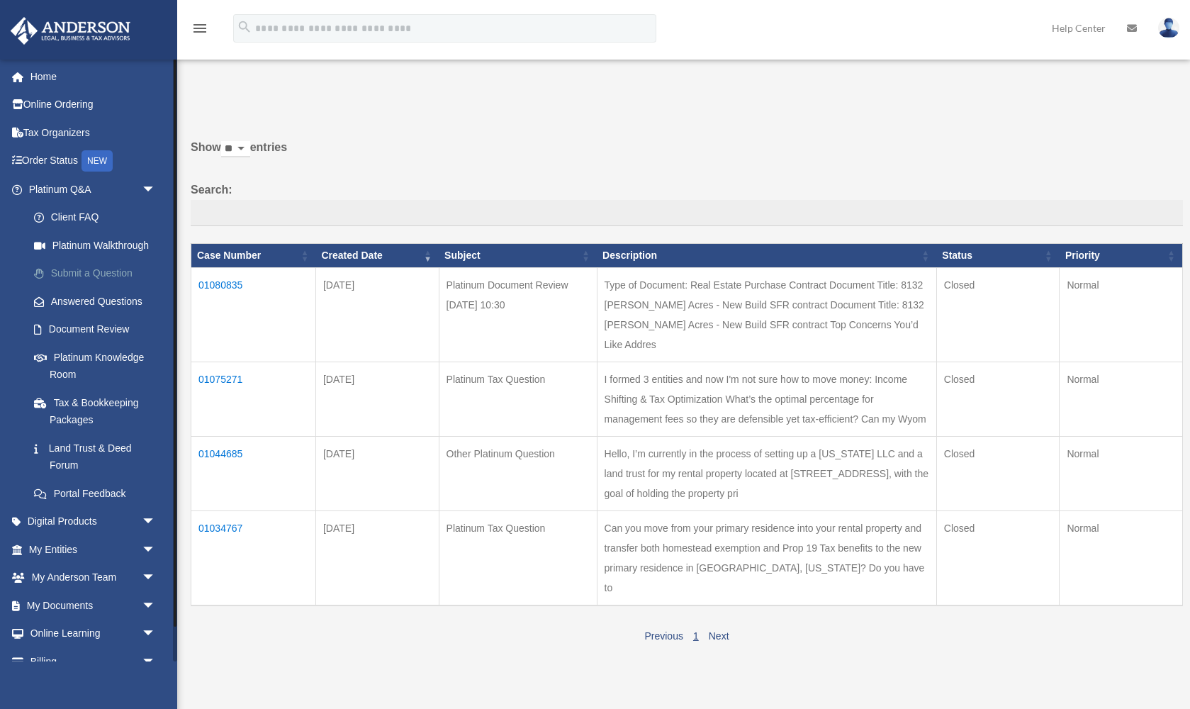
click at [103, 270] on link "Submit a Question" at bounding box center [98, 273] width 157 height 28
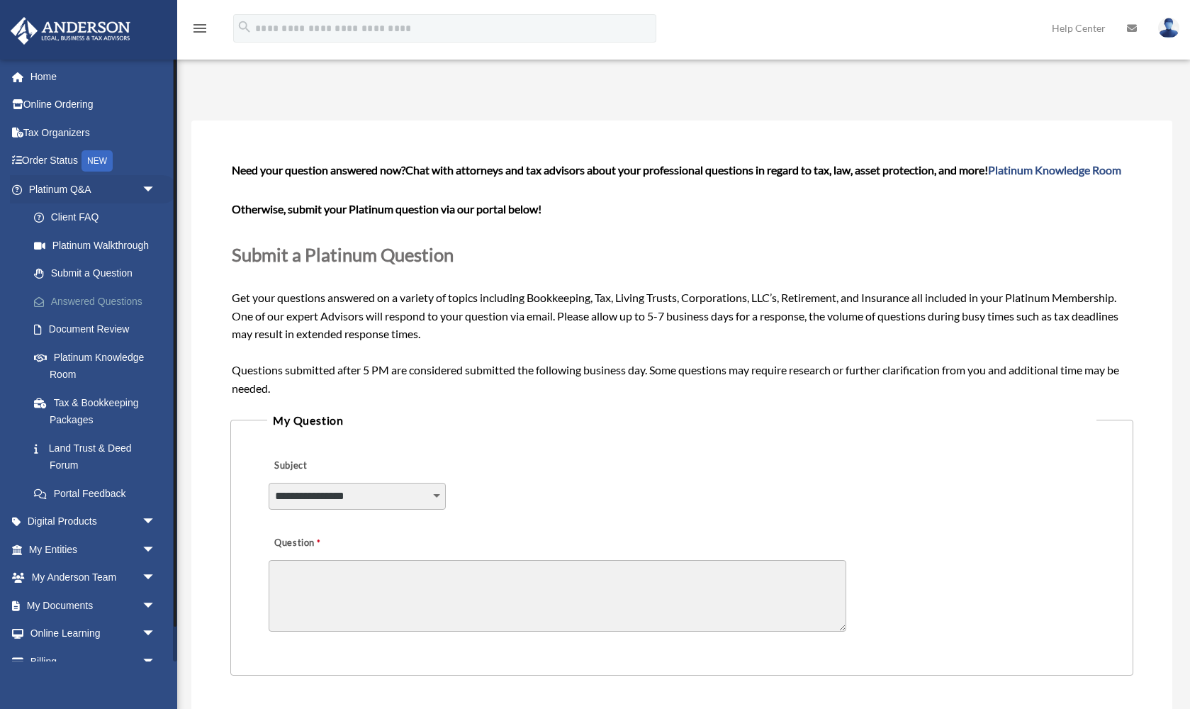
click at [96, 303] on link "Answered Questions" at bounding box center [98, 301] width 157 height 28
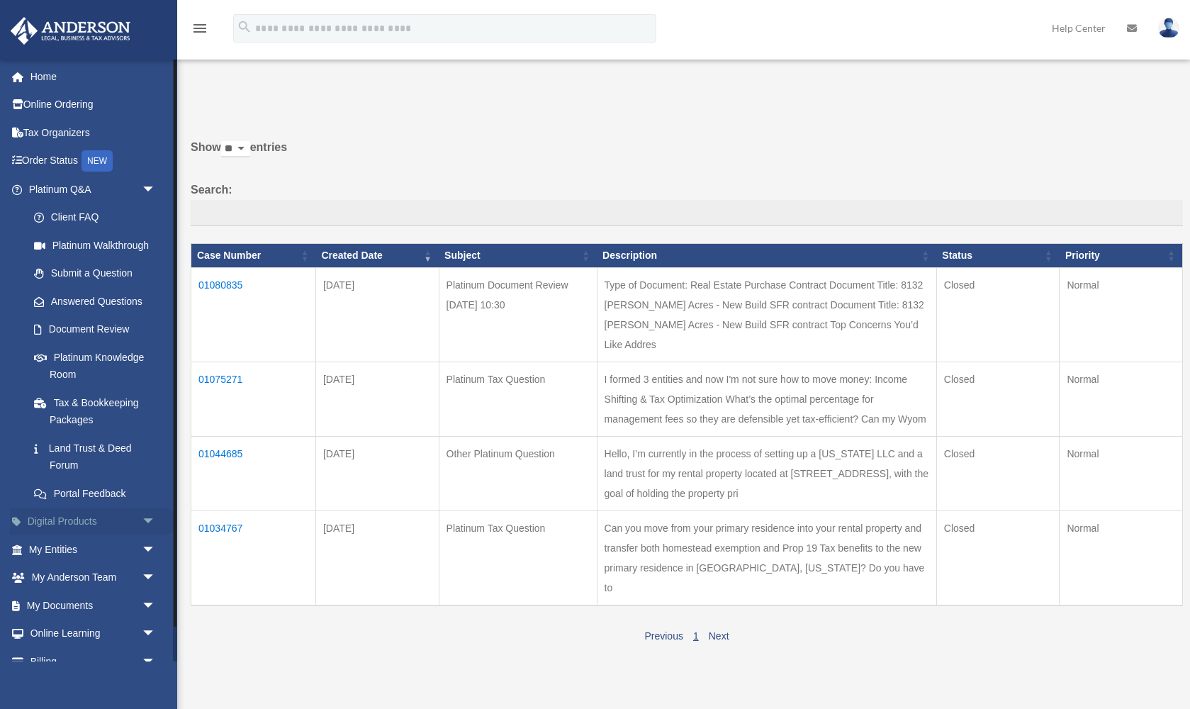
click at [79, 517] on link "Digital Products arrow_drop_down" at bounding box center [93, 521] width 167 height 28
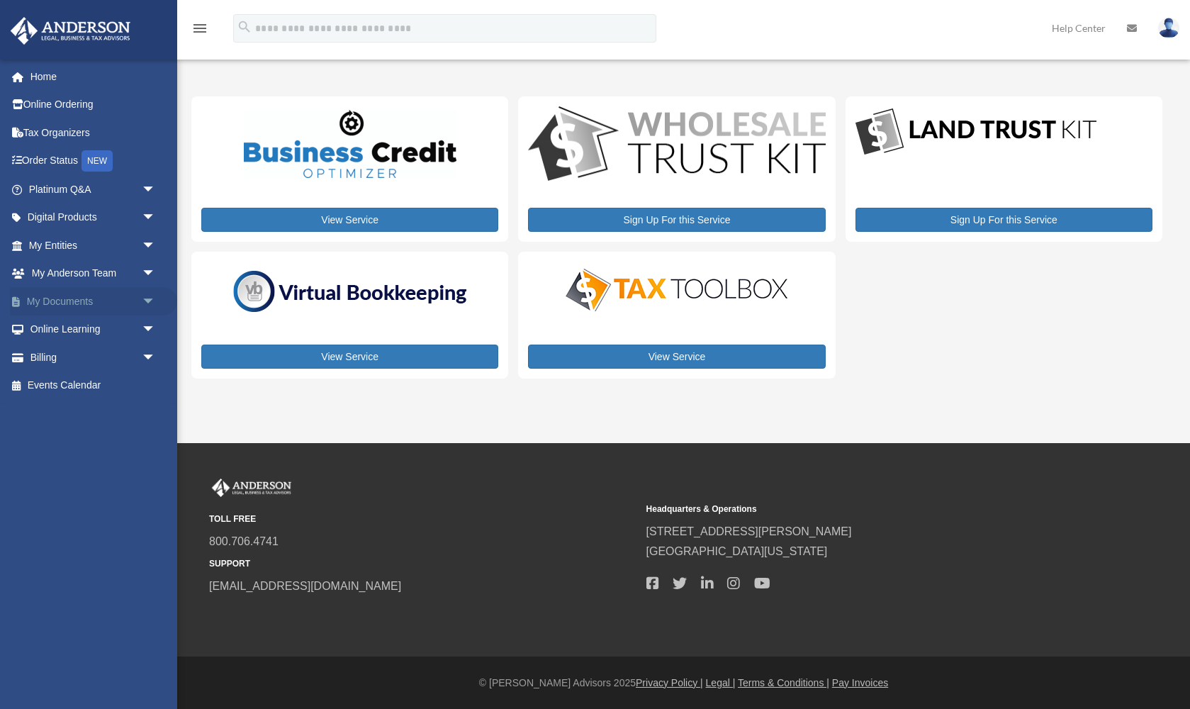
click at [148, 295] on span "arrow_drop_down" at bounding box center [156, 301] width 28 height 29
click at [150, 296] on span "arrow_drop_up" at bounding box center [156, 301] width 28 height 29
click at [150, 296] on span "arrow_drop_down" at bounding box center [156, 301] width 28 height 29
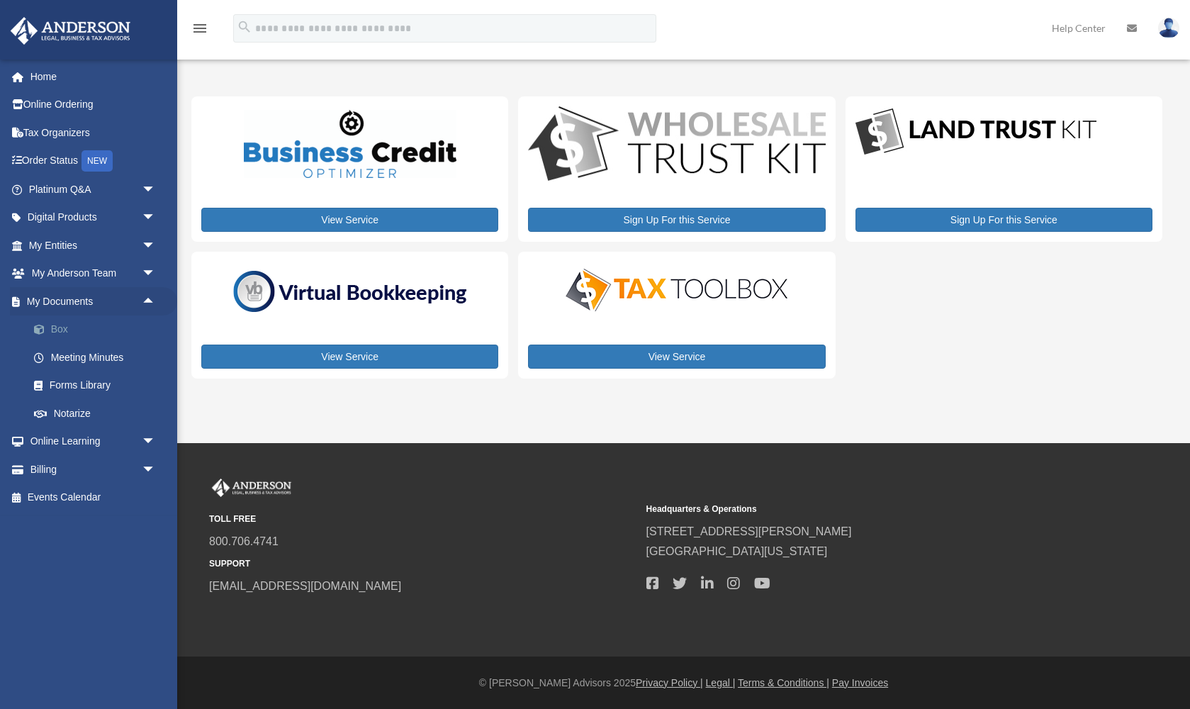
click at [68, 327] on link "Box" at bounding box center [98, 329] width 157 height 28
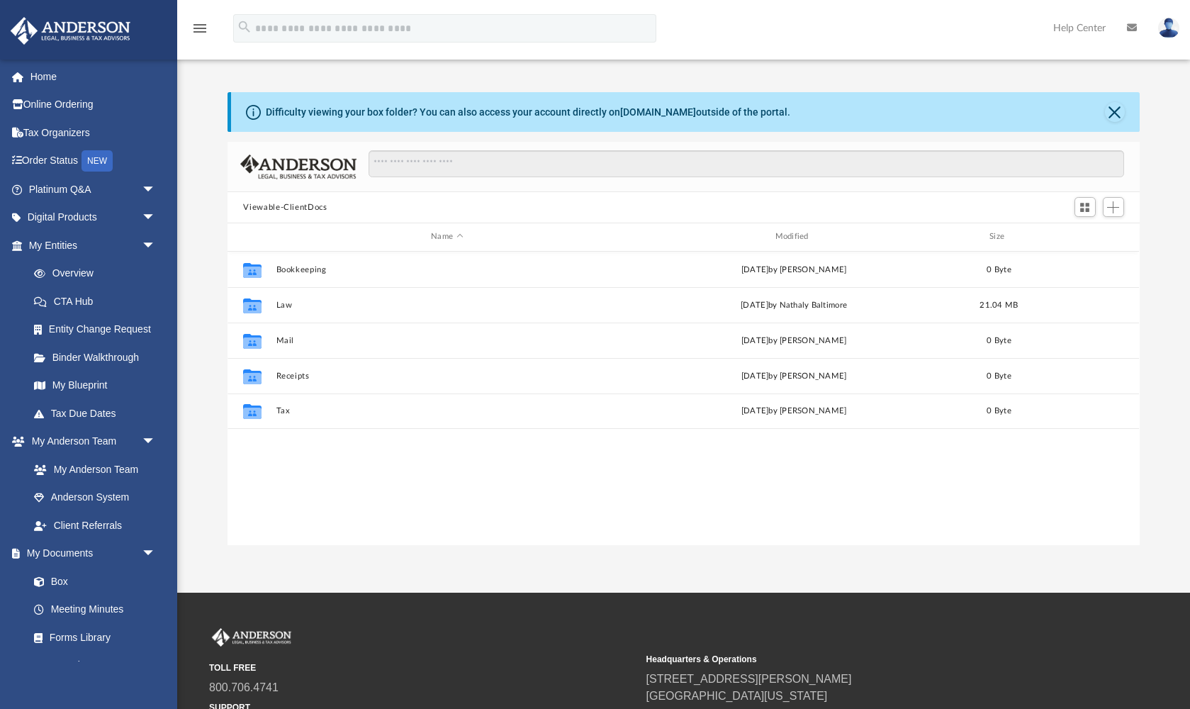
scroll to position [1, 1]
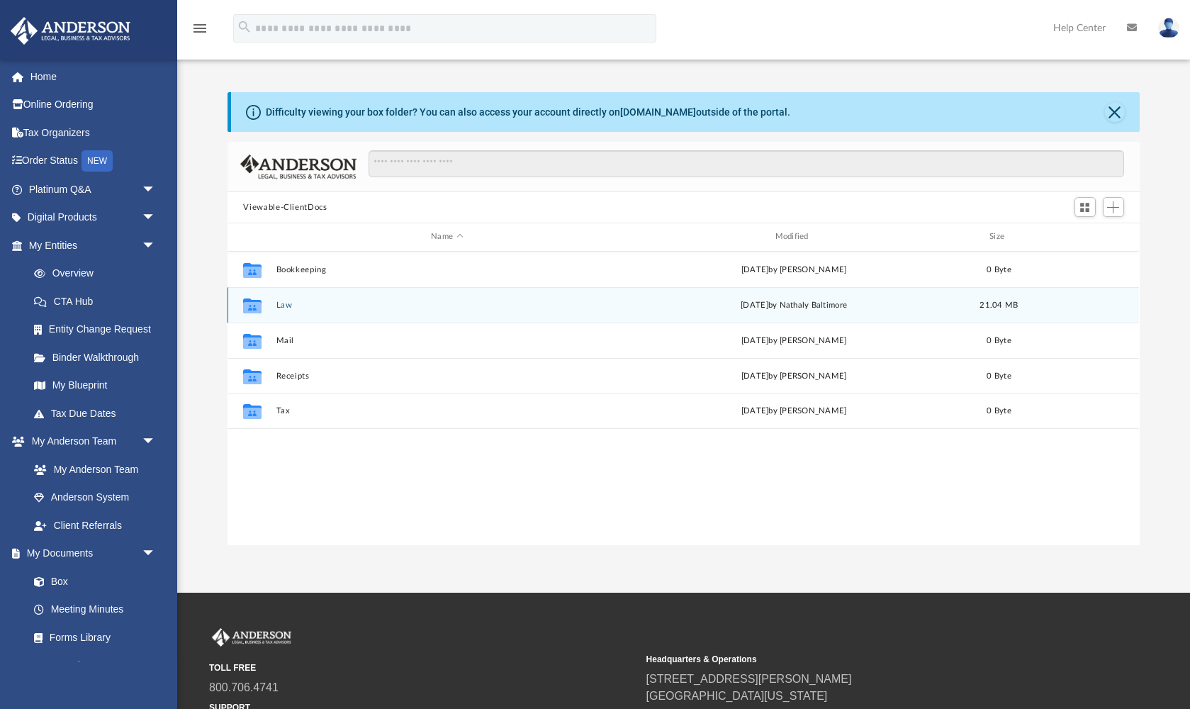
click at [279, 301] on button "Law" at bounding box center [446, 304] width 341 height 9
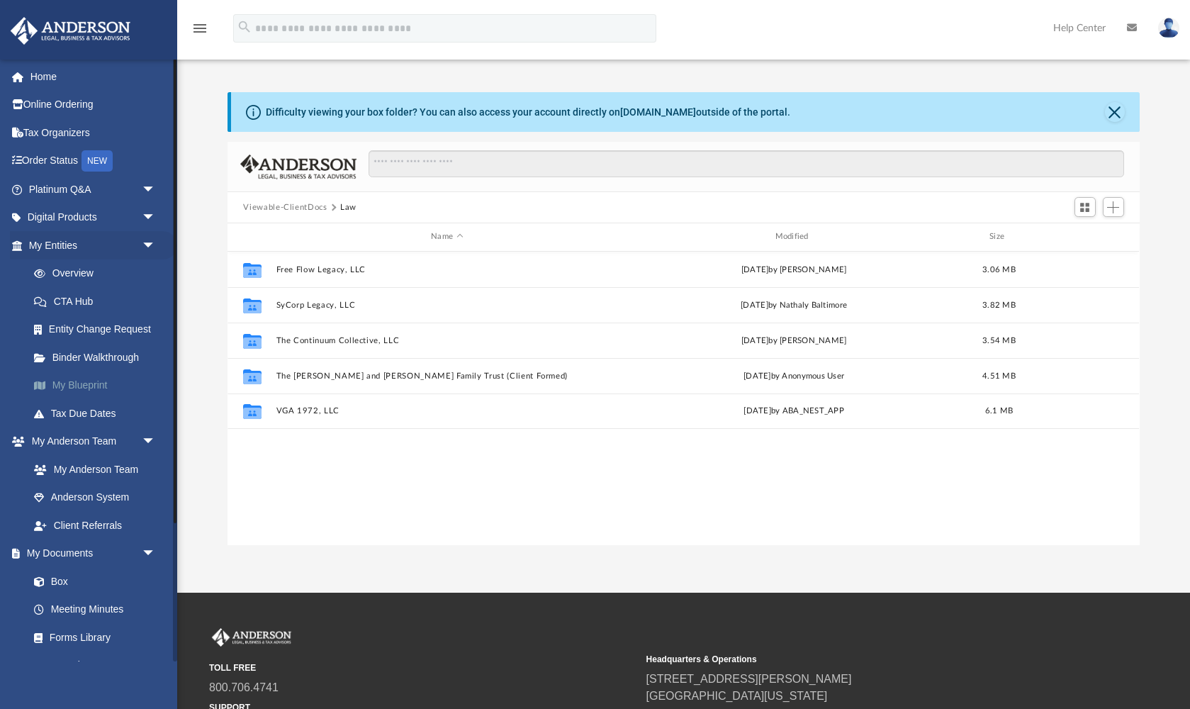
click at [85, 376] on link "My Blueprint" at bounding box center [98, 385] width 157 height 28
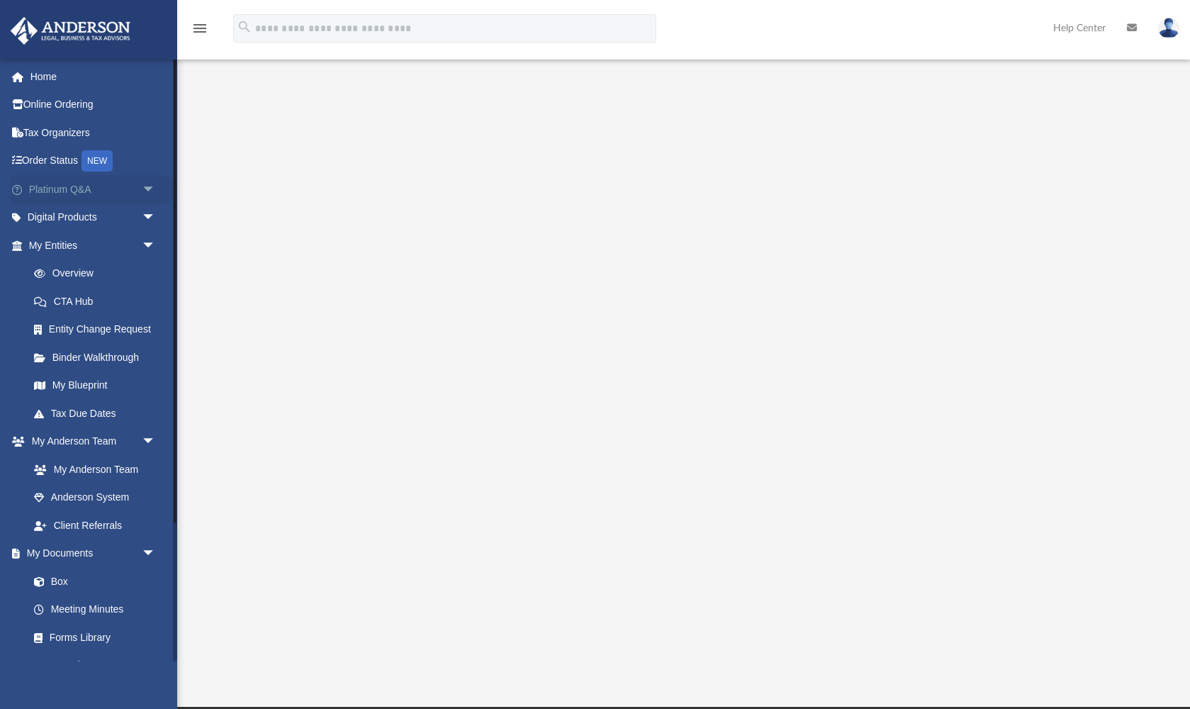
click at [62, 191] on link "Platinum Q&A arrow_drop_down" at bounding box center [93, 189] width 167 height 28
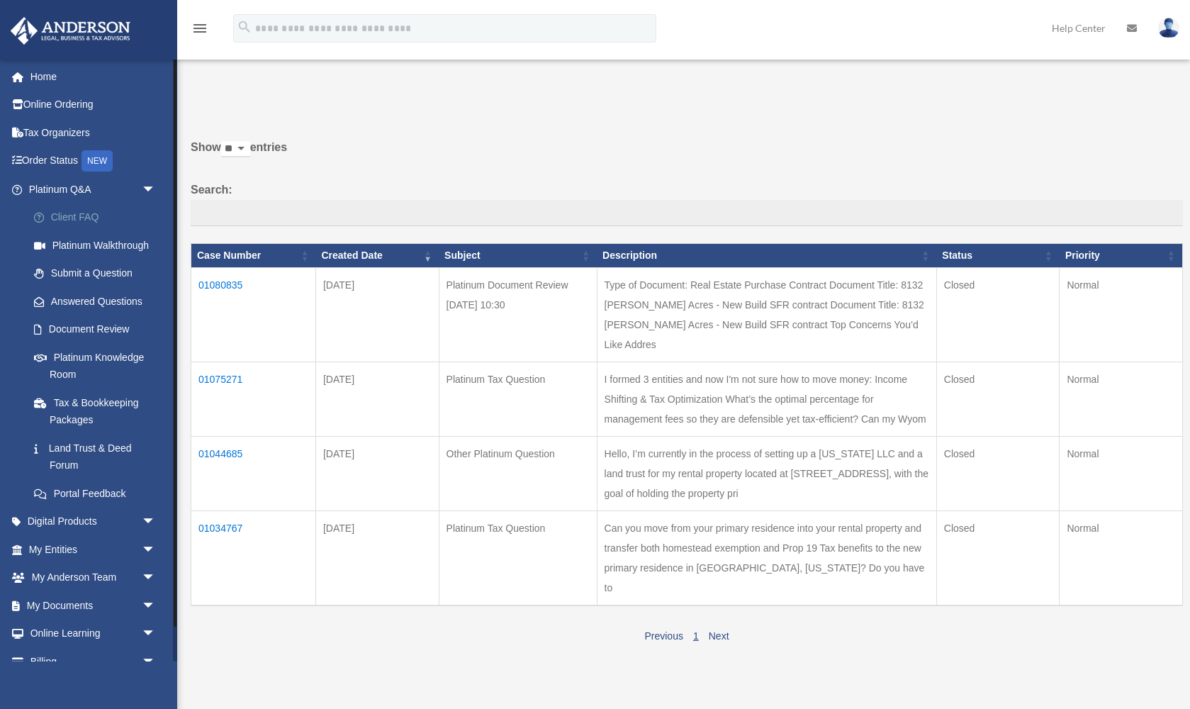
click at [87, 212] on link "Client FAQ" at bounding box center [98, 217] width 157 height 28
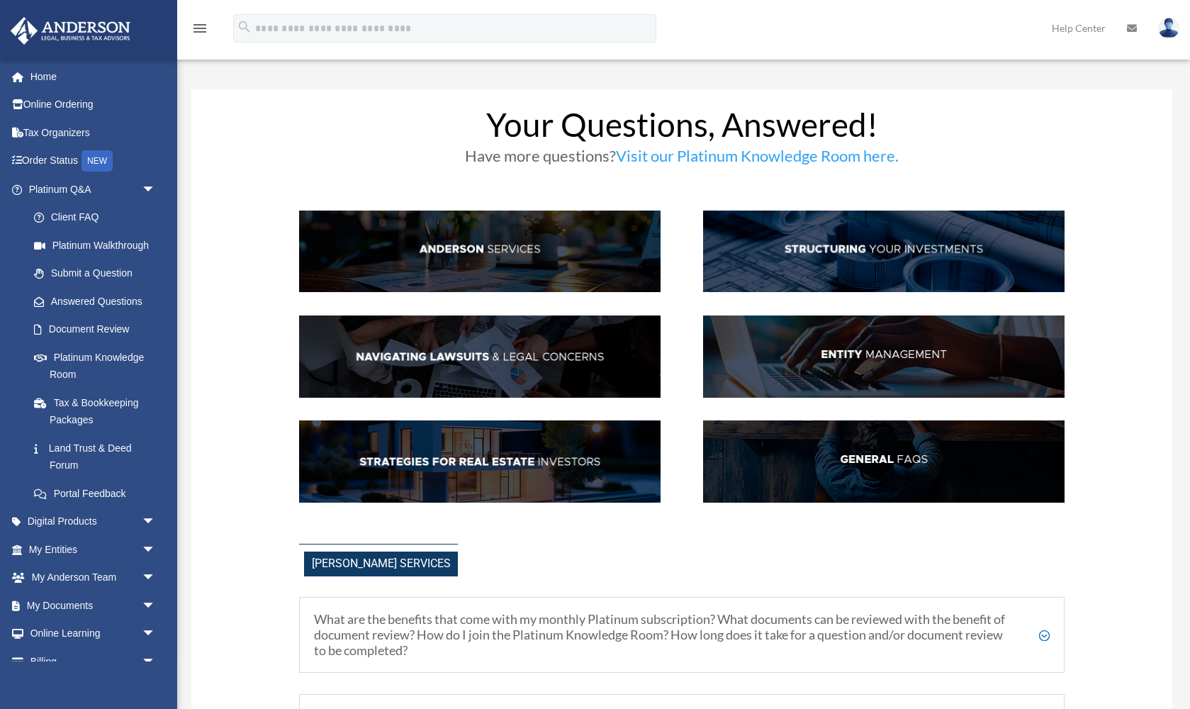
click at [805, 254] on img at bounding box center [883, 251] width 361 height 82
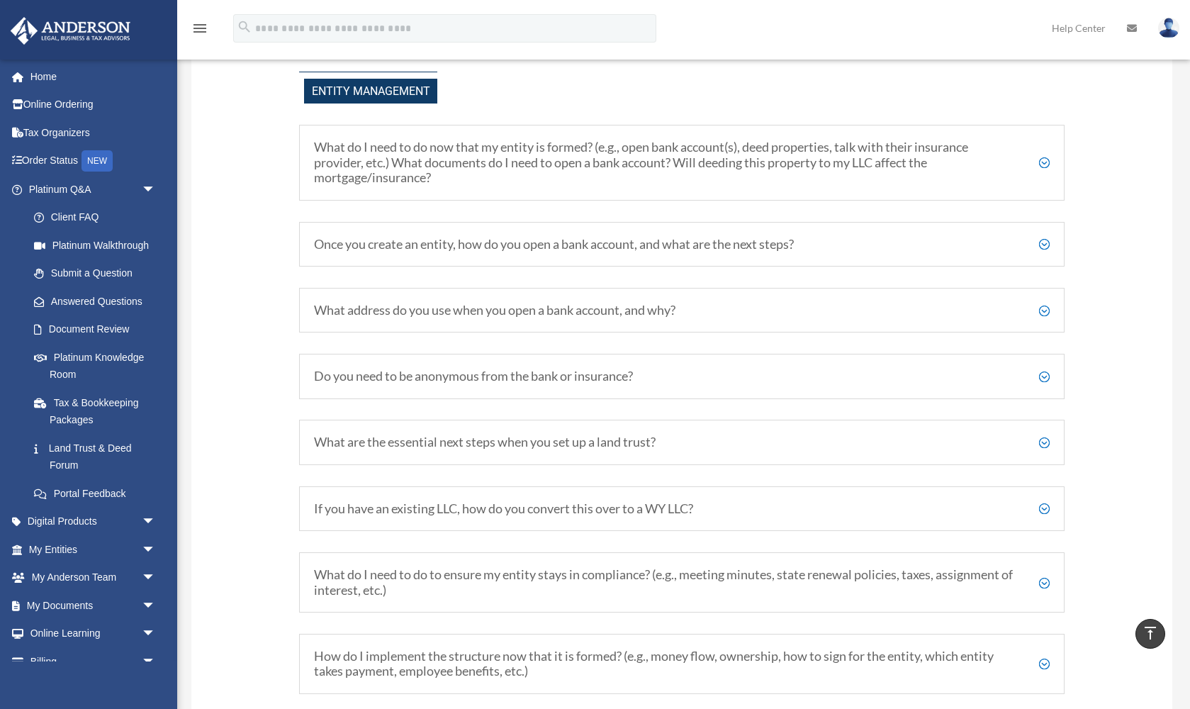
scroll to position [1643, 0]
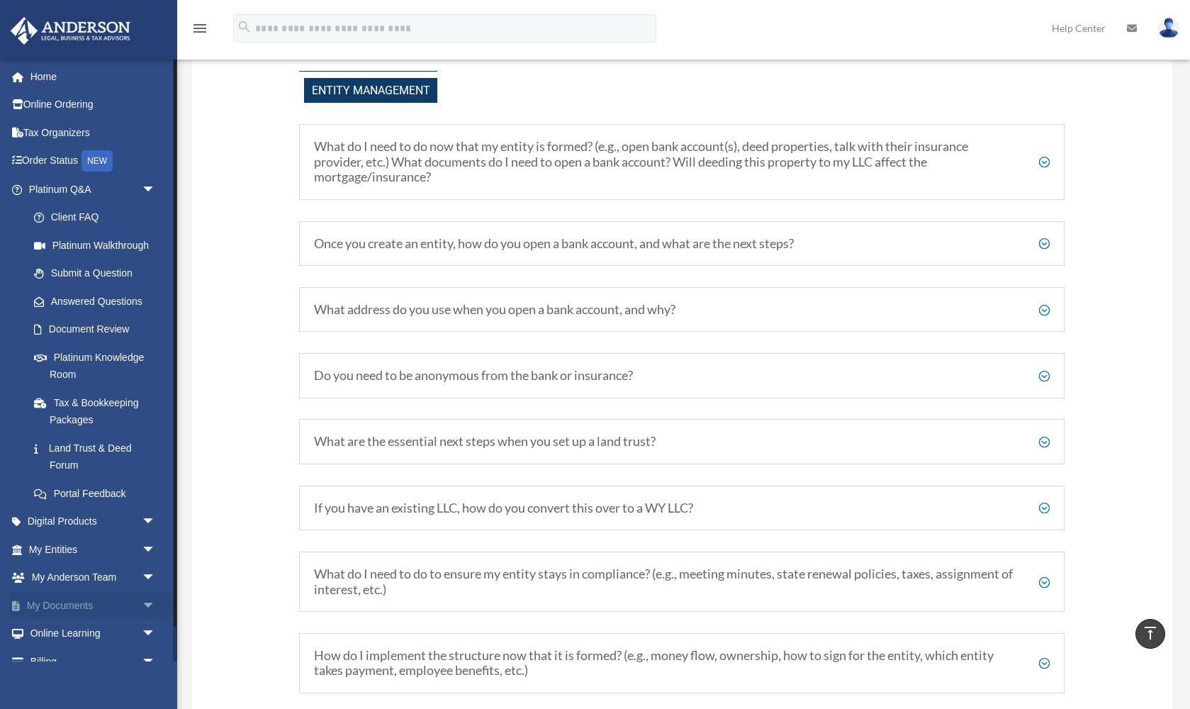
click at [149, 592] on span "arrow_drop_down" at bounding box center [156, 605] width 28 height 29
click at [152, 513] on span "arrow_drop_down" at bounding box center [156, 521] width 28 height 29
click at [86, 400] on link "Tax & Bookkeeping Packages" at bounding box center [98, 410] width 157 height 45
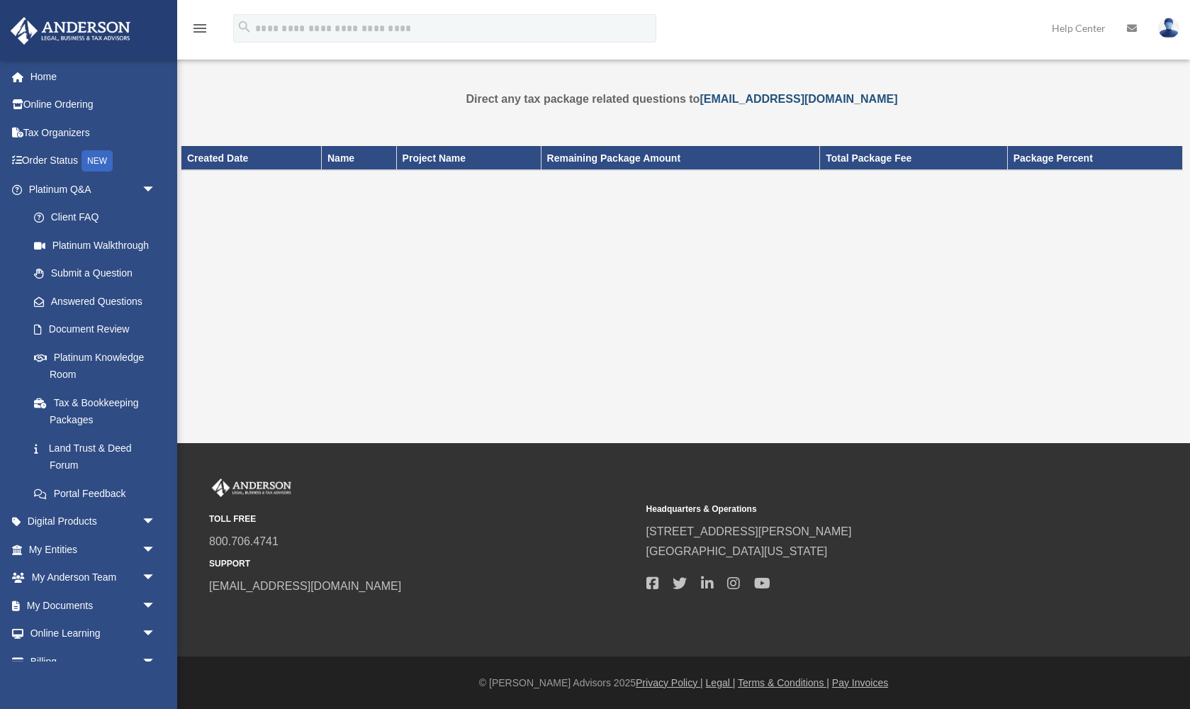
click at [736, 94] on link "mytaxteam@andersonadvisors.com" at bounding box center [798, 99] width 198 height 12
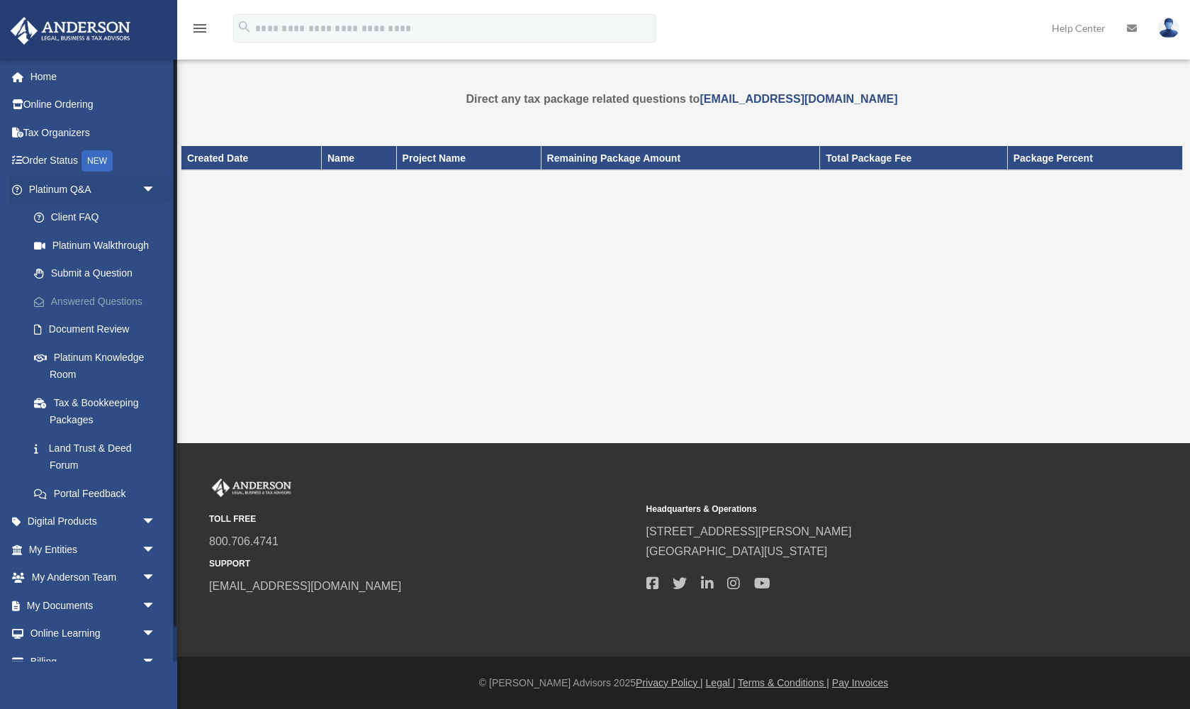
click at [99, 302] on link "Answered Questions" at bounding box center [98, 301] width 157 height 28
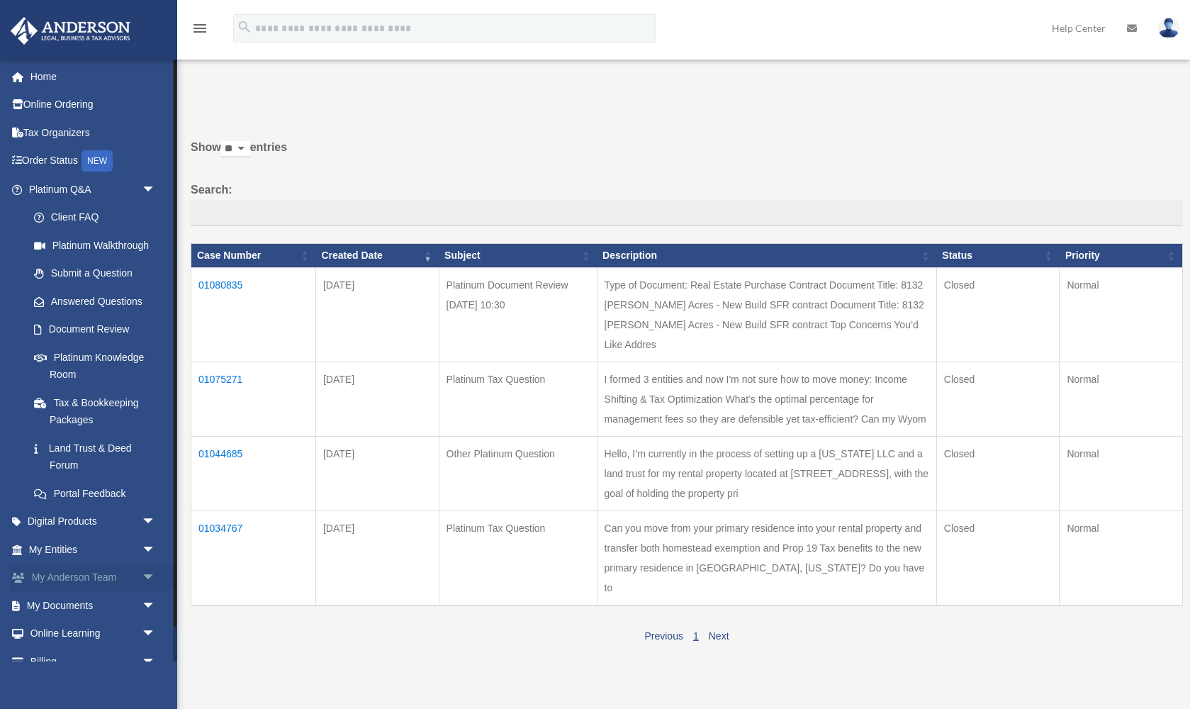
click at [103, 567] on link "My Anderson Team arrow_drop_down" at bounding box center [93, 577] width 167 height 28
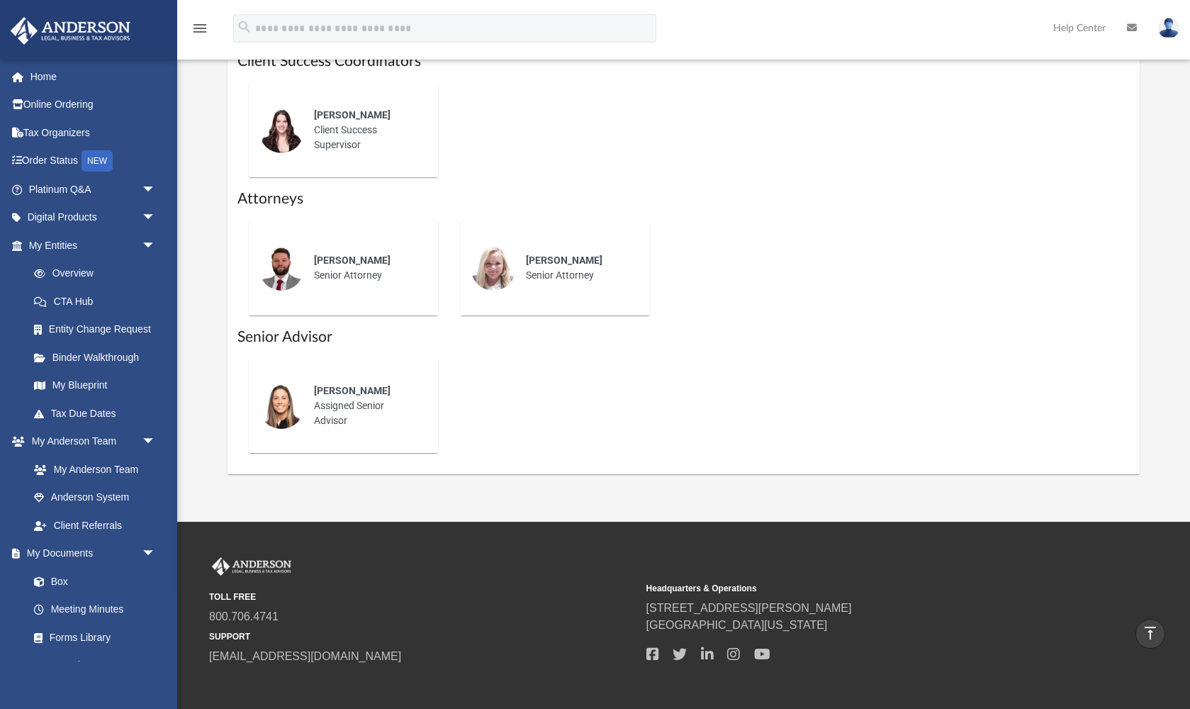
scroll to position [603, 0]
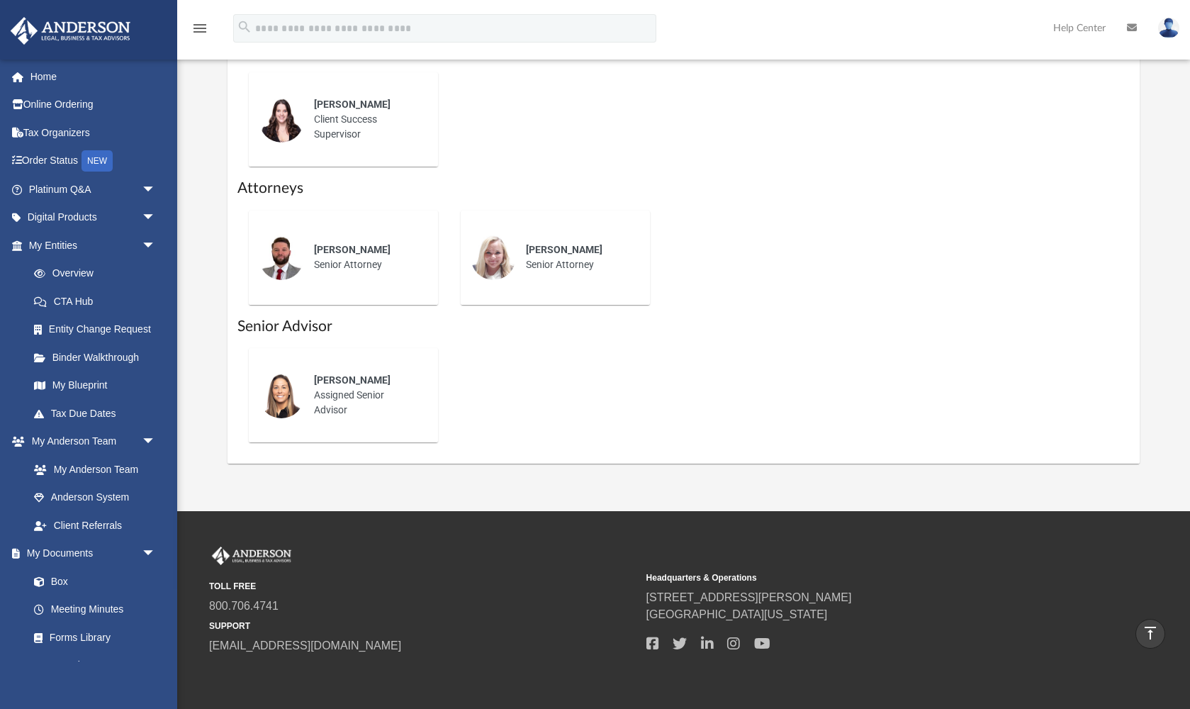
click at [339, 403] on div "[PERSON_NAME] Assigned Senior Advisor" at bounding box center [366, 395] width 124 height 64
click at [339, 403] on div "Alison Hudson Assigned Senior Advisor" at bounding box center [366, 395] width 124 height 64
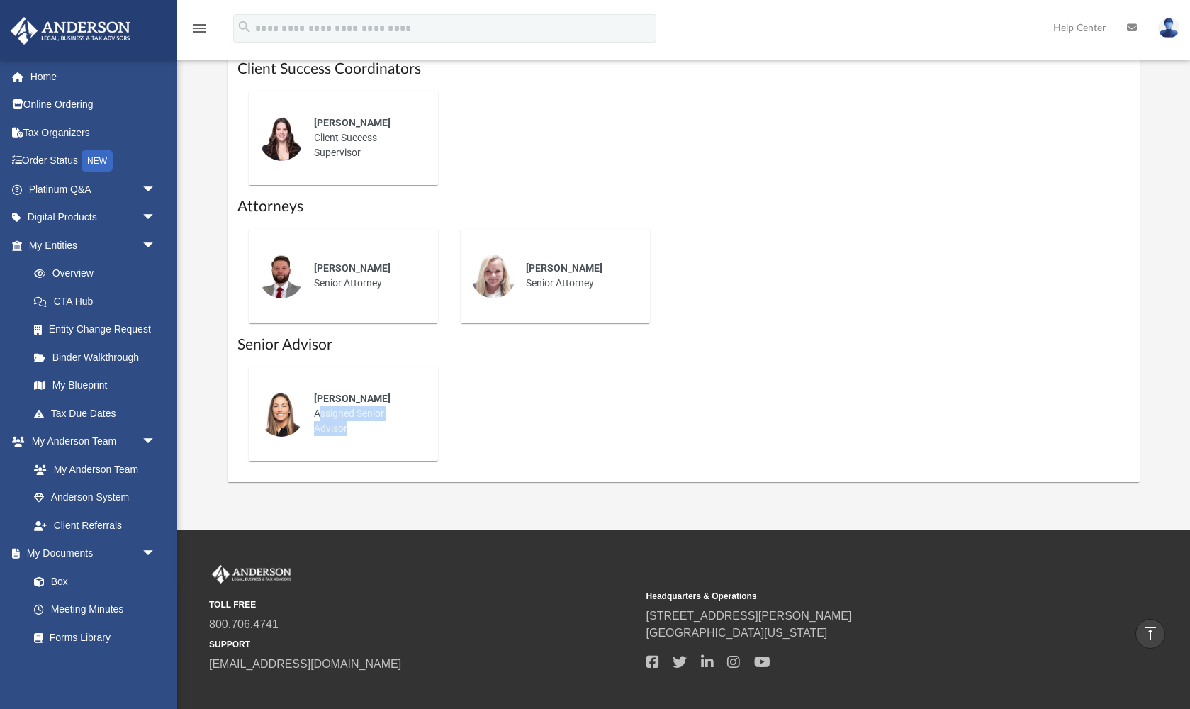
scroll to position [571, 0]
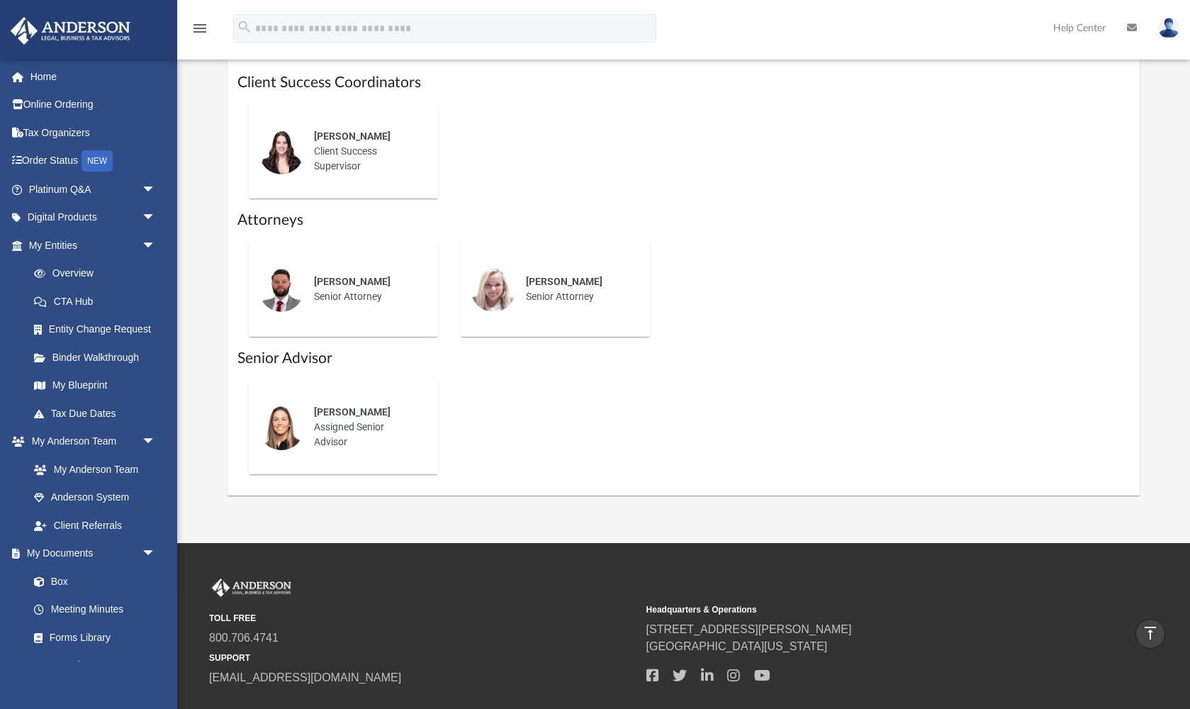
click at [339, 165] on div "Jennie Wilson Client Success Supervisor" at bounding box center [366, 151] width 124 height 64
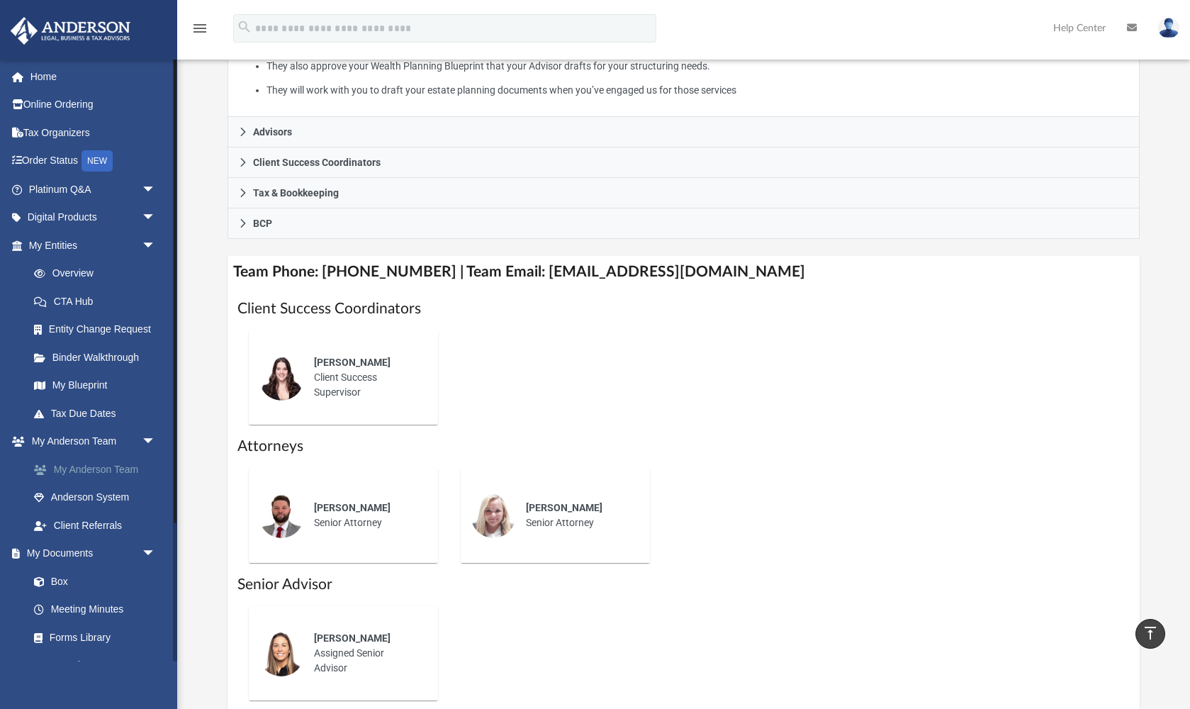
scroll to position [269, 0]
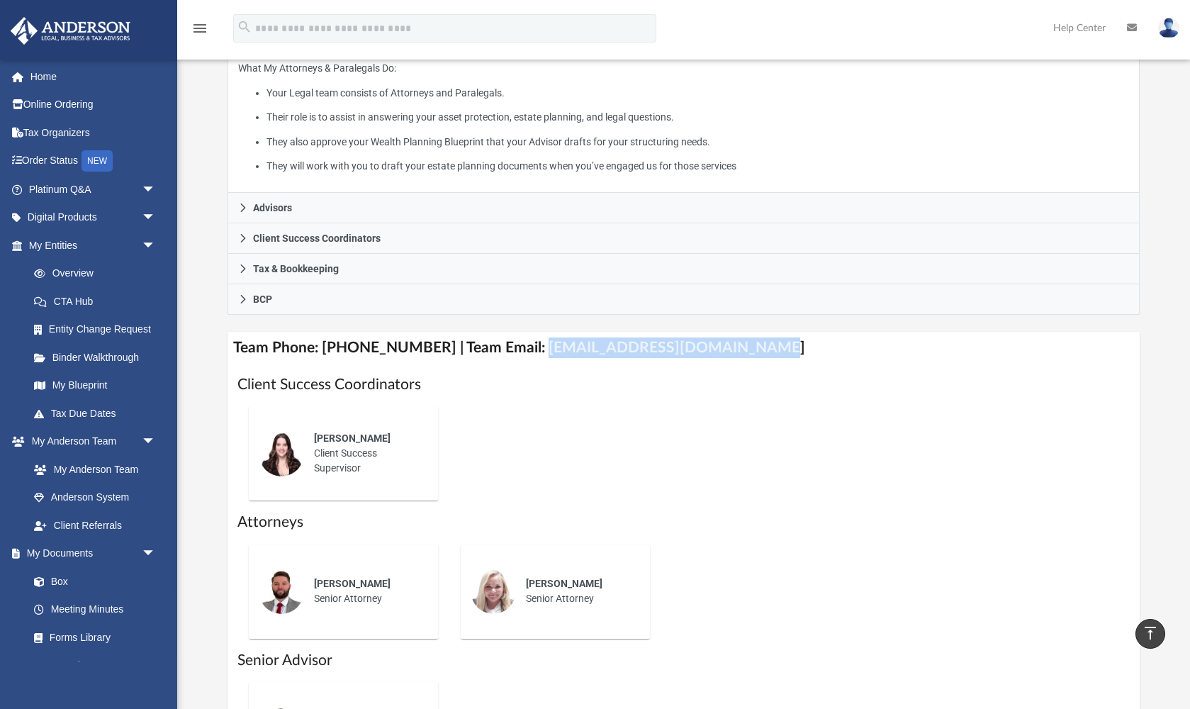
drag, startPoint x: 520, startPoint y: 352, endPoint x: 722, endPoint y: 362, distance: 202.2
click at [723, 362] on h4 "Team Phone: (725) 201-7371 | Team Email: myteam@andersonadvisors.com" at bounding box center [682, 348] width 911 height 32
copy h4 "myteam@andersonadvisors.com"
click at [60, 583] on link "Box" at bounding box center [98, 581] width 157 height 28
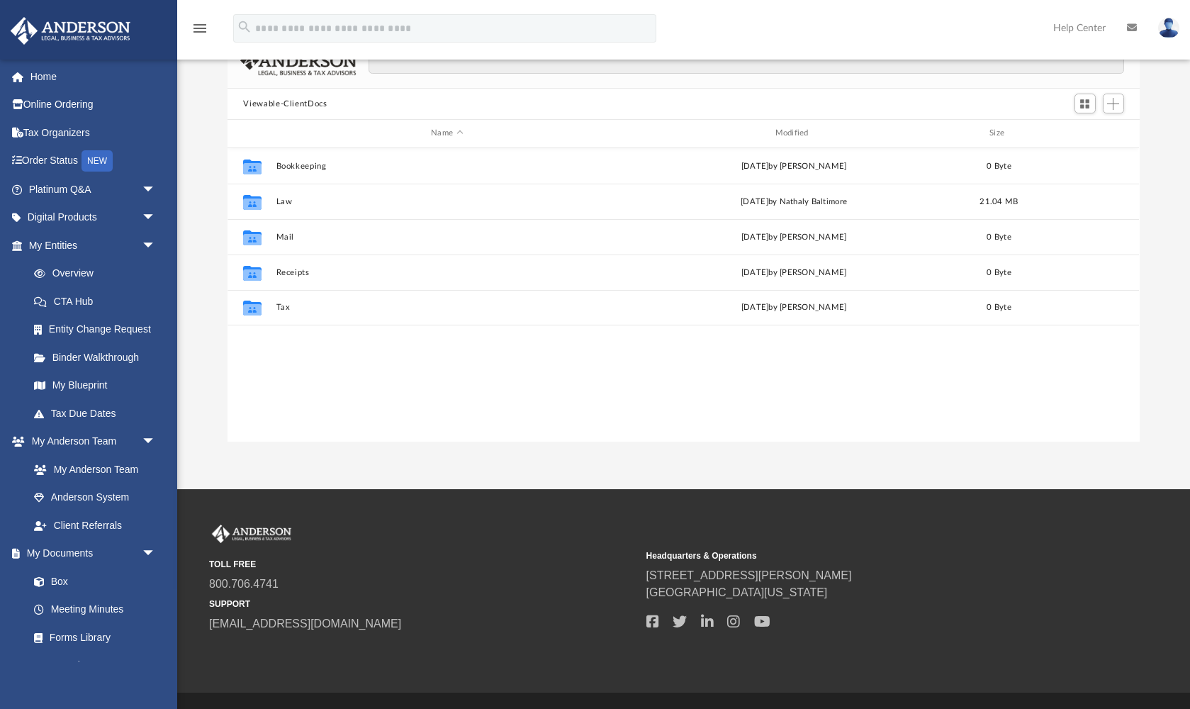
scroll to position [322, 911]
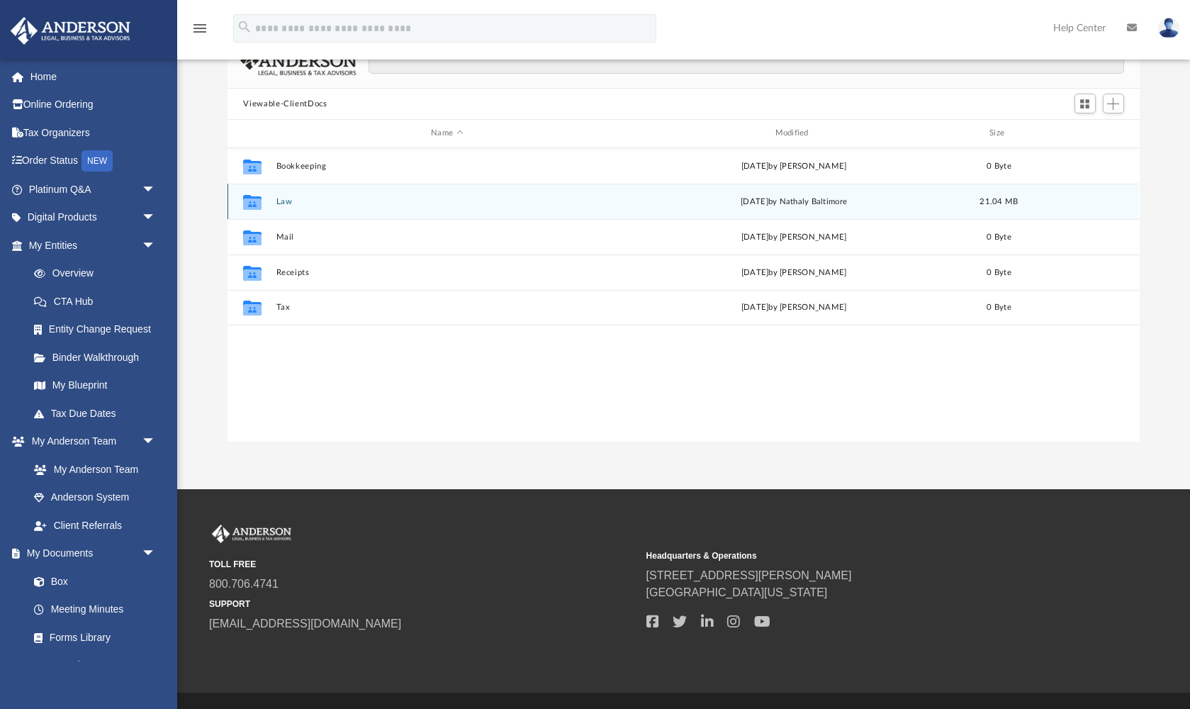
click at [286, 197] on button "Law" at bounding box center [446, 201] width 341 height 9
click at [286, 198] on button "SyCorp Legacy, LLC" at bounding box center [446, 201] width 341 height 9
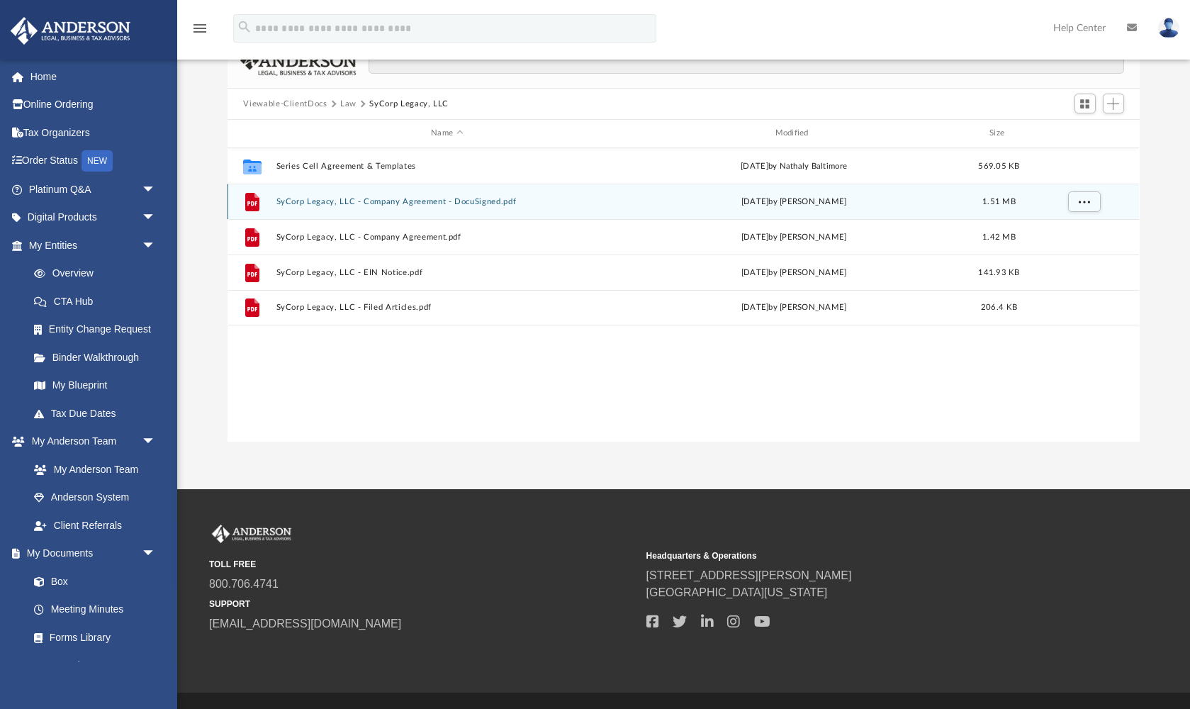
click at [356, 200] on button "SyCorp Legacy, LLC - Company Agreement - DocuSigned.pdf" at bounding box center [446, 201] width 341 height 9
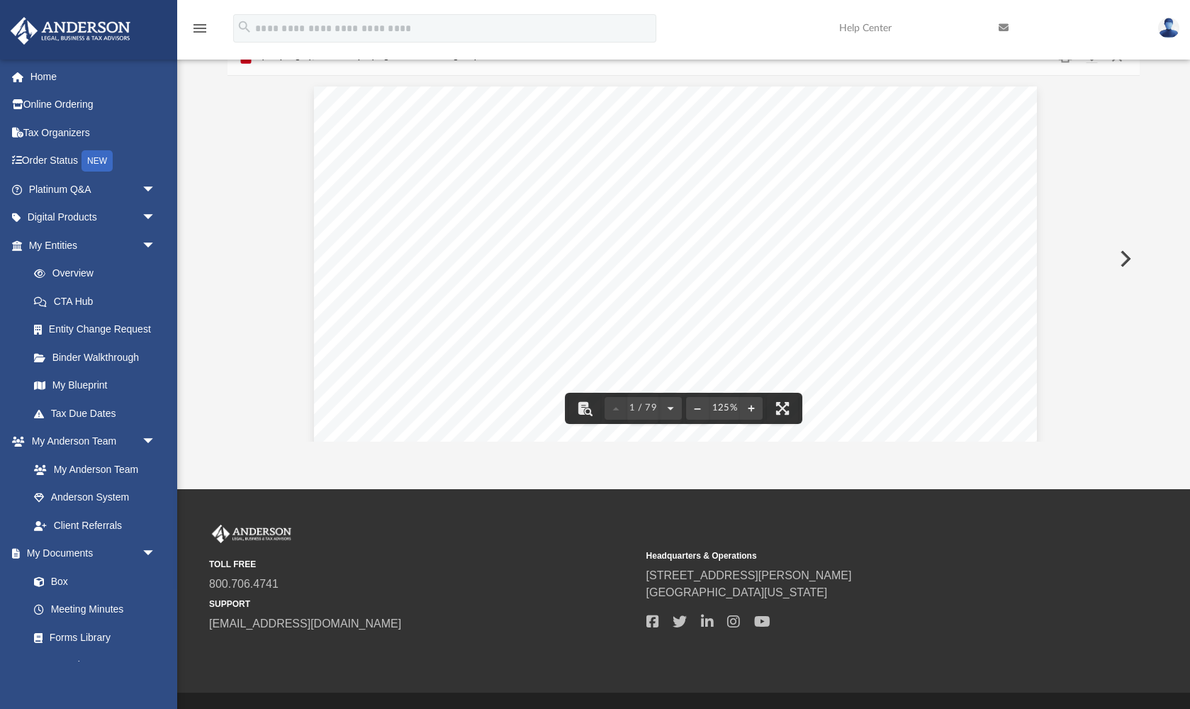
scroll to position [0, 9]
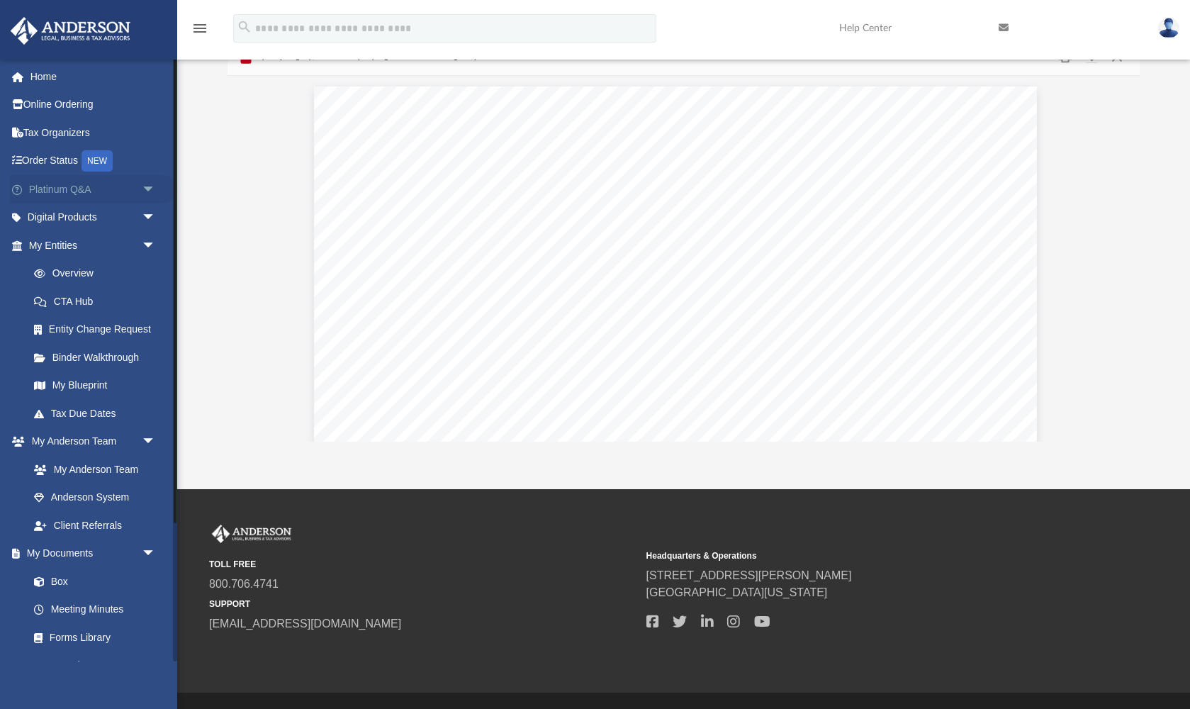
click at [145, 186] on span "arrow_drop_down" at bounding box center [156, 189] width 28 height 29
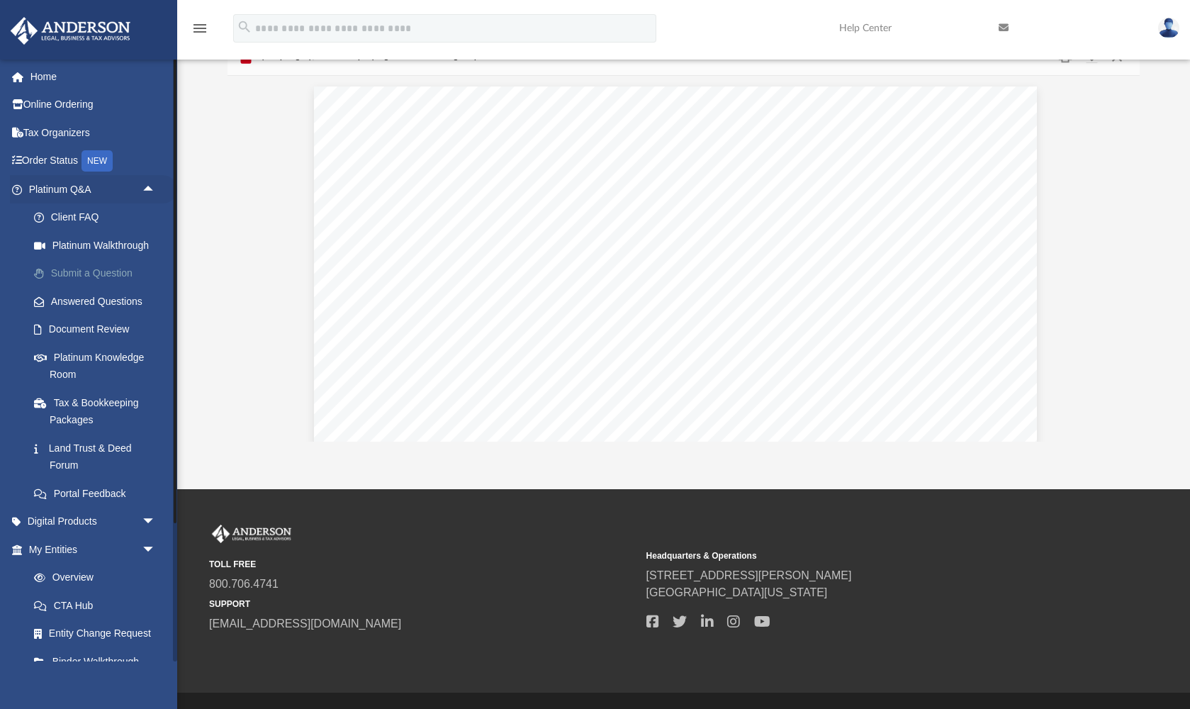
click at [88, 269] on link "Submit a Question" at bounding box center [98, 273] width 157 height 28
